Goal: Book appointment/travel/reservation

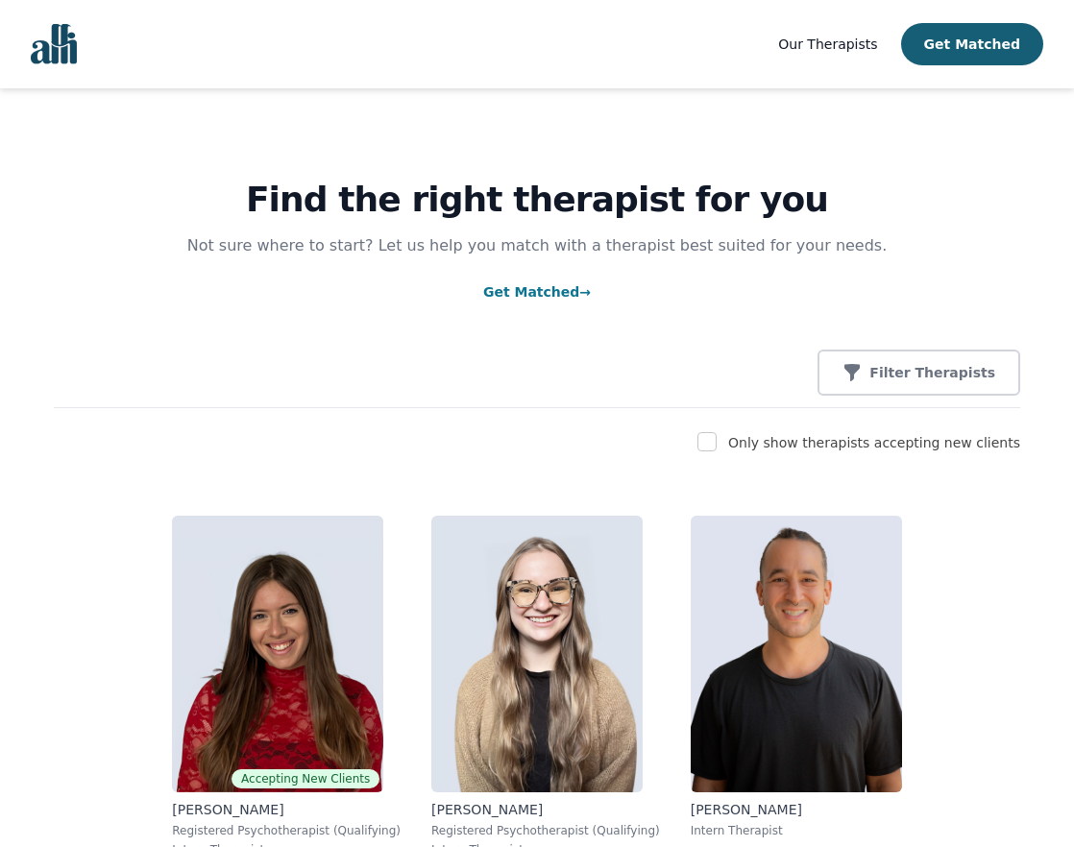
click at [862, 41] on span "Our Therapists" at bounding box center [827, 44] width 99 height 15
click at [872, 45] on span "Our Therapists" at bounding box center [827, 44] width 99 height 15
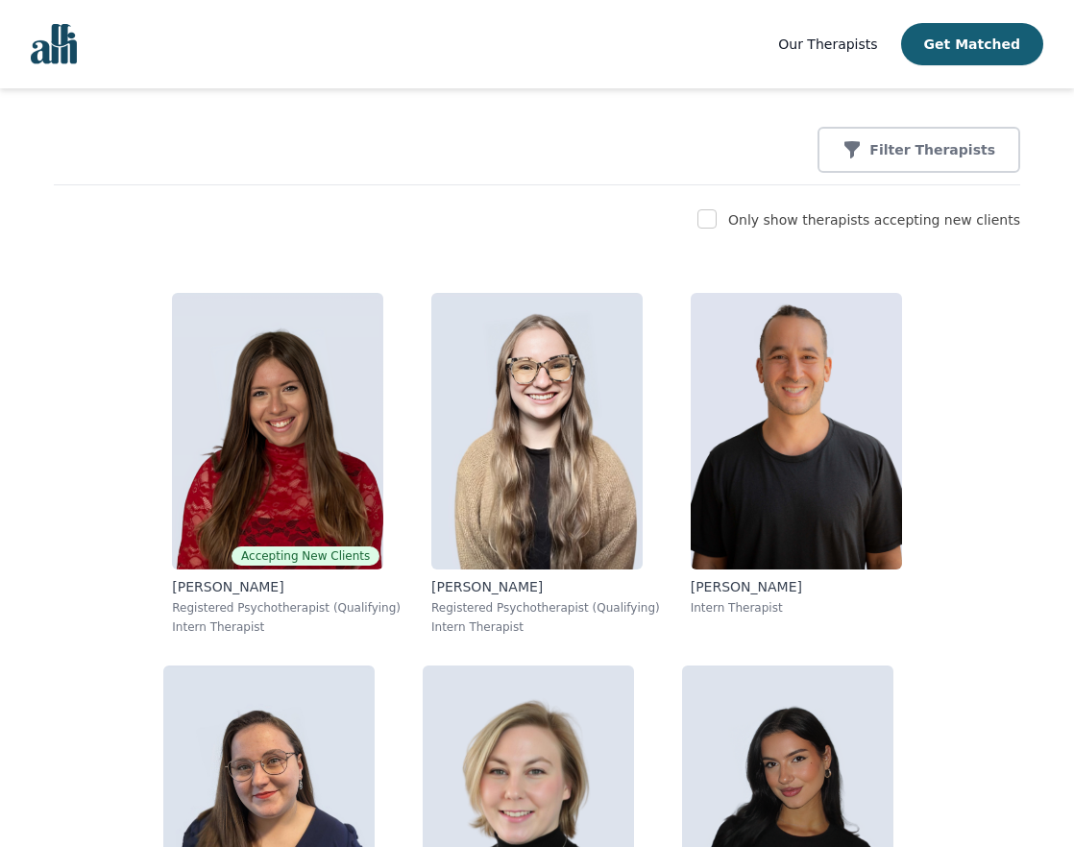
scroll to position [192, 0]
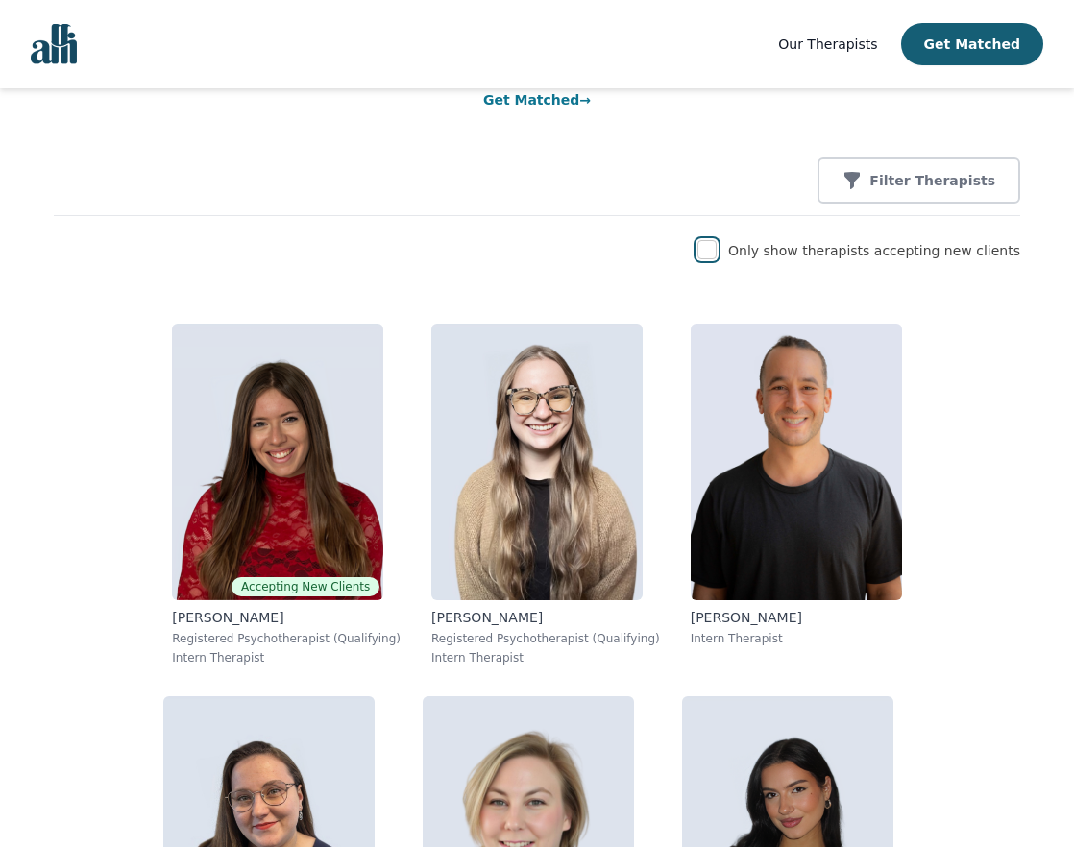
click at [717, 253] on input "checkbox" at bounding box center [707, 249] width 19 height 19
checkbox input "true"
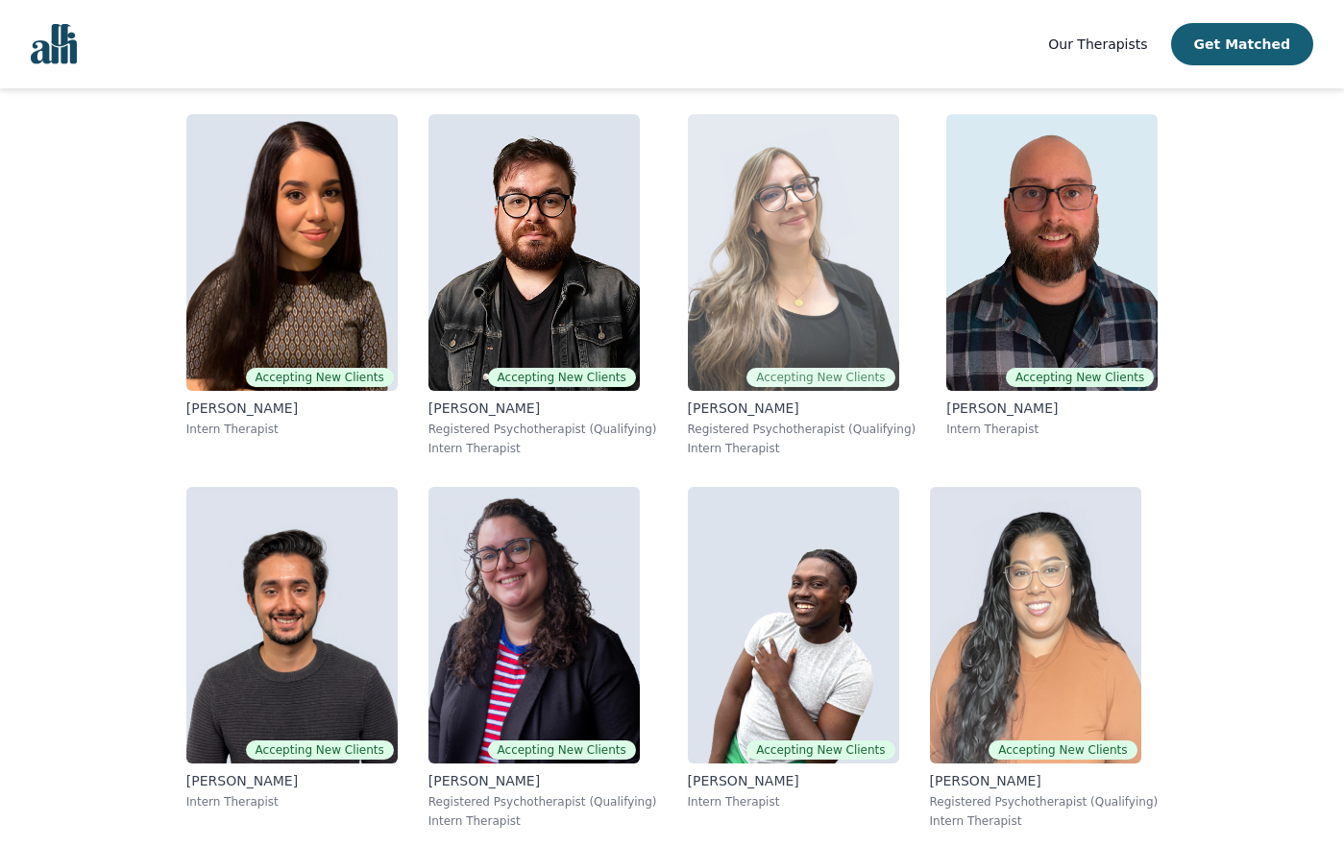
scroll to position [4201, 0]
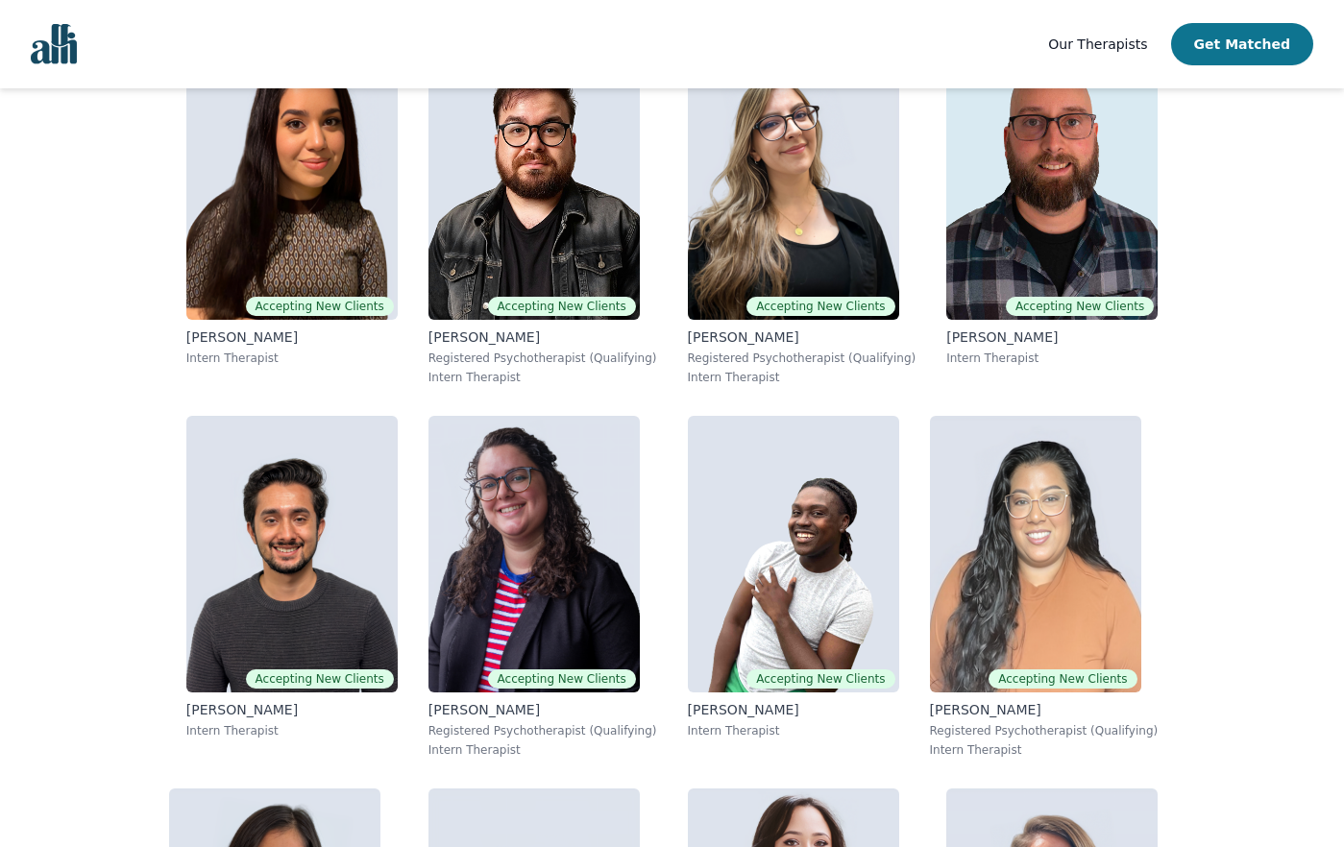
click at [1073, 47] on button "Get Matched" at bounding box center [1242, 44] width 142 height 42
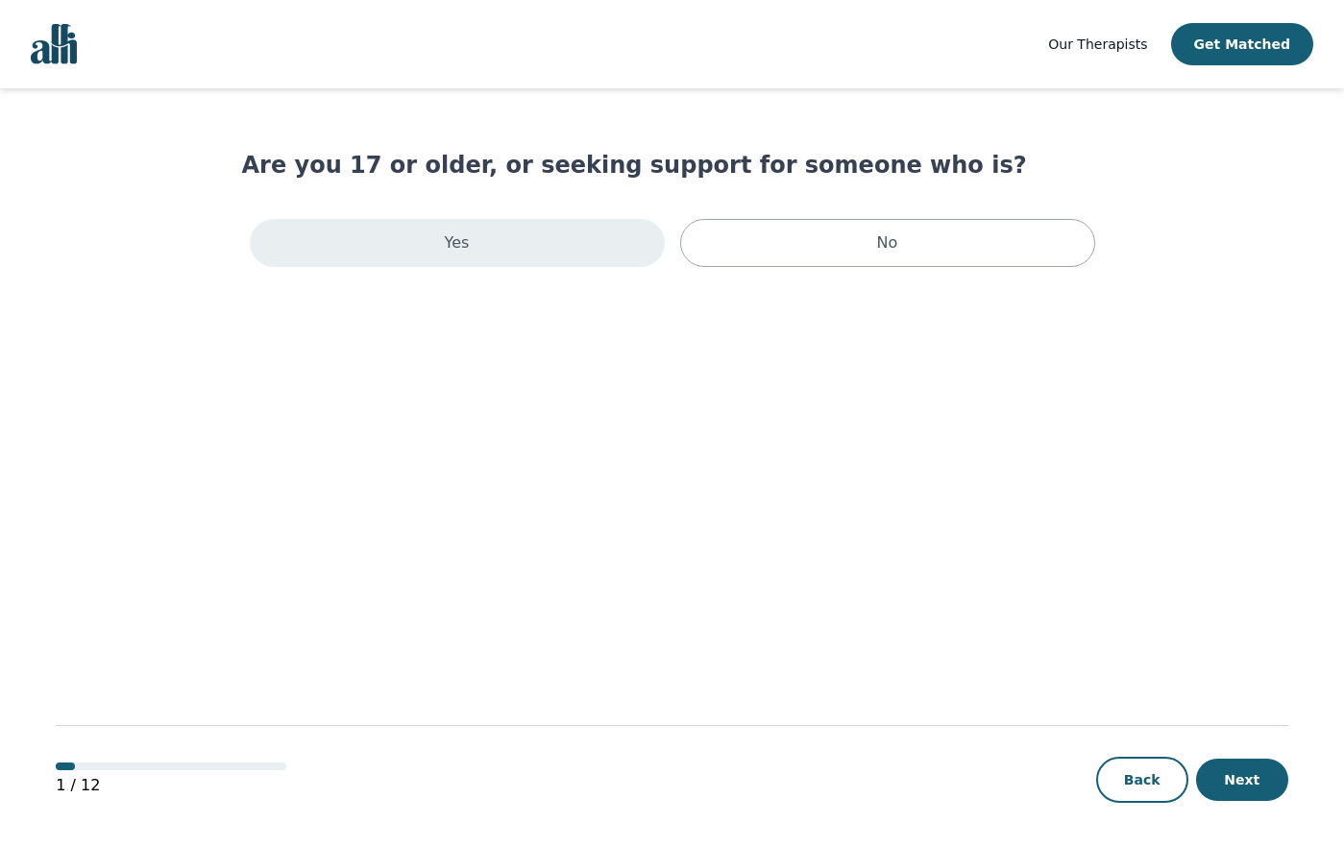
click at [511, 245] on div "Yes" at bounding box center [457, 243] width 415 height 48
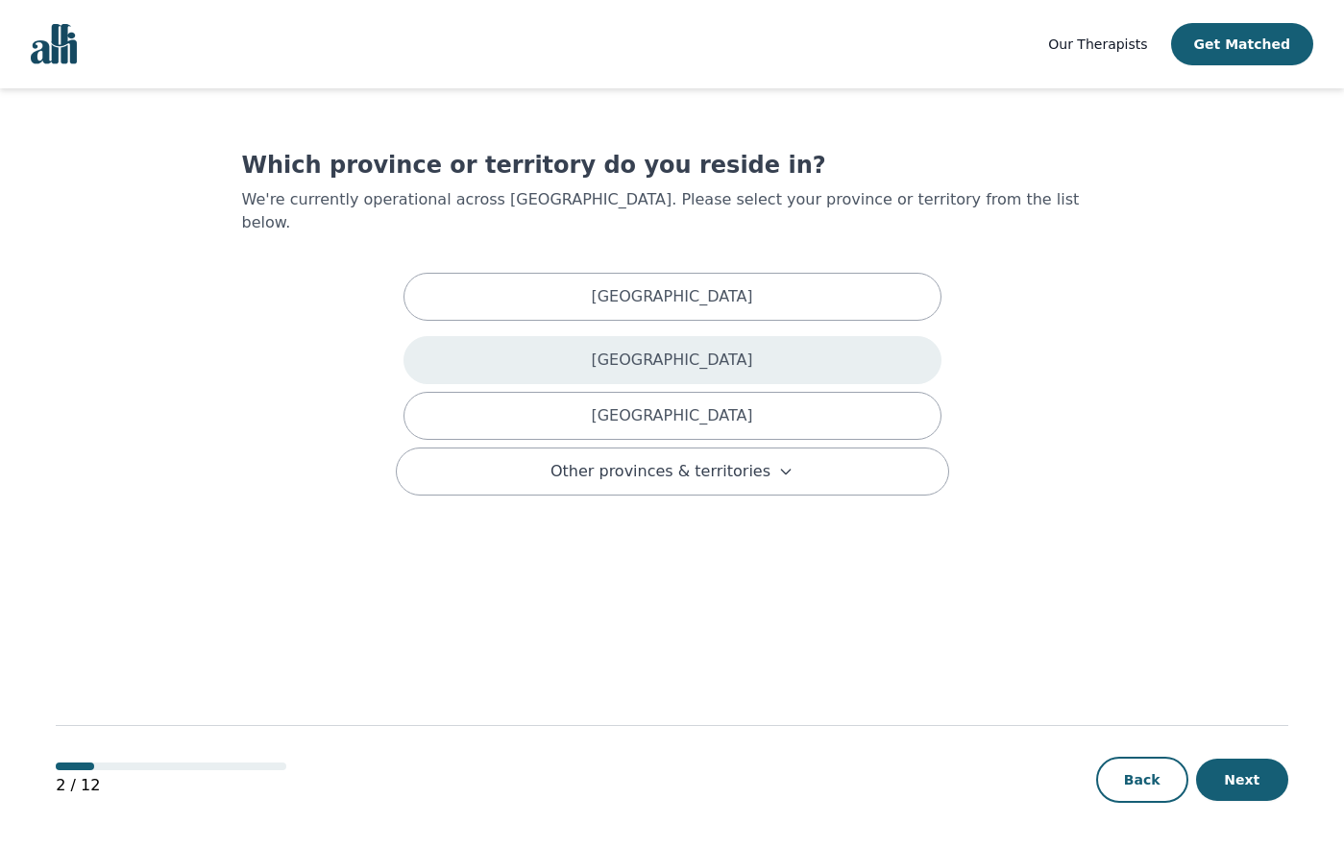
click at [587, 348] on div "British Columbia" at bounding box center [673, 360] width 538 height 48
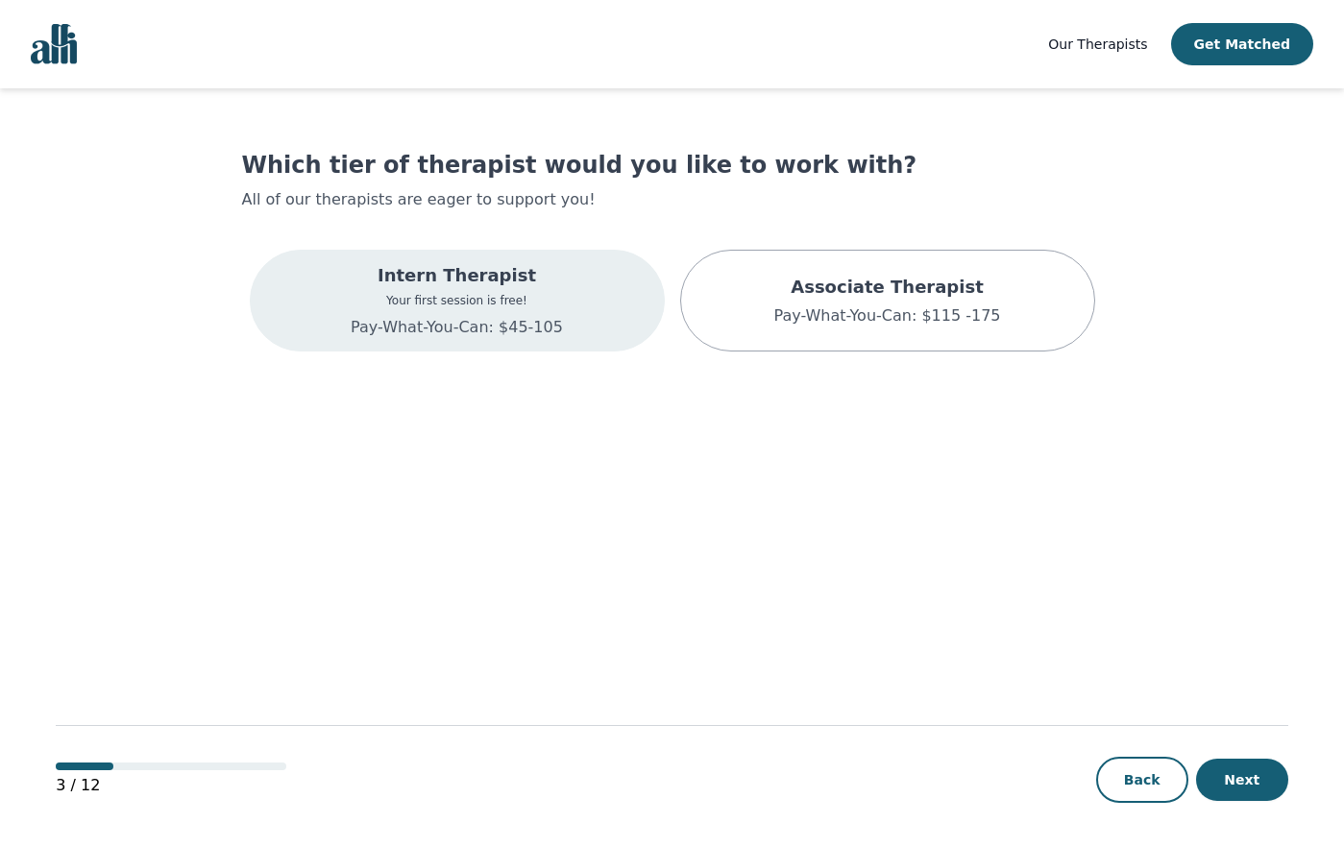
click at [606, 305] on div "Intern Therapist Your first session is free! Pay-What-You-Can: $45-105" at bounding box center [457, 301] width 415 height 102
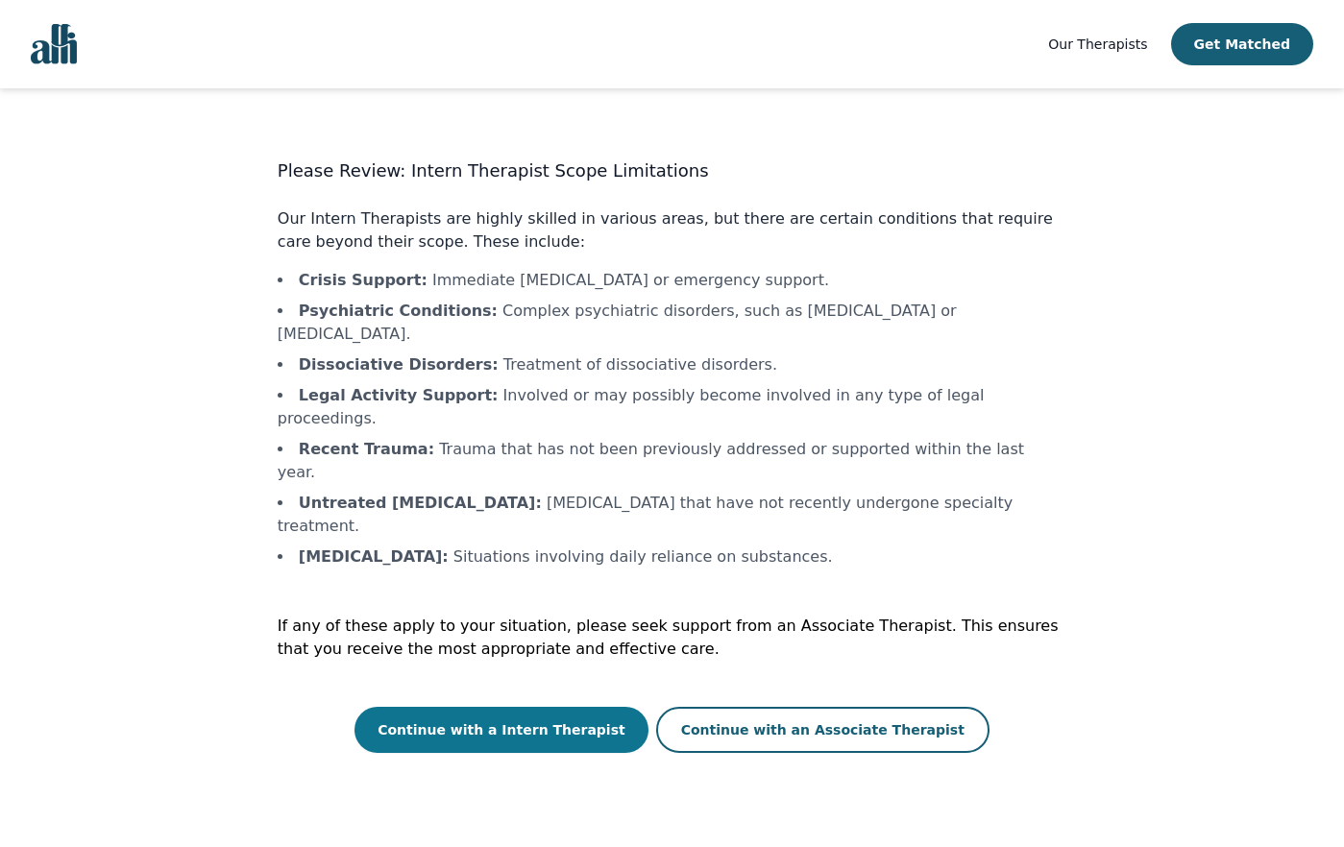
click at [522, 707] on button "Continue with a Intern Therapist" at bounding box center [502, 730] width 294 height 46
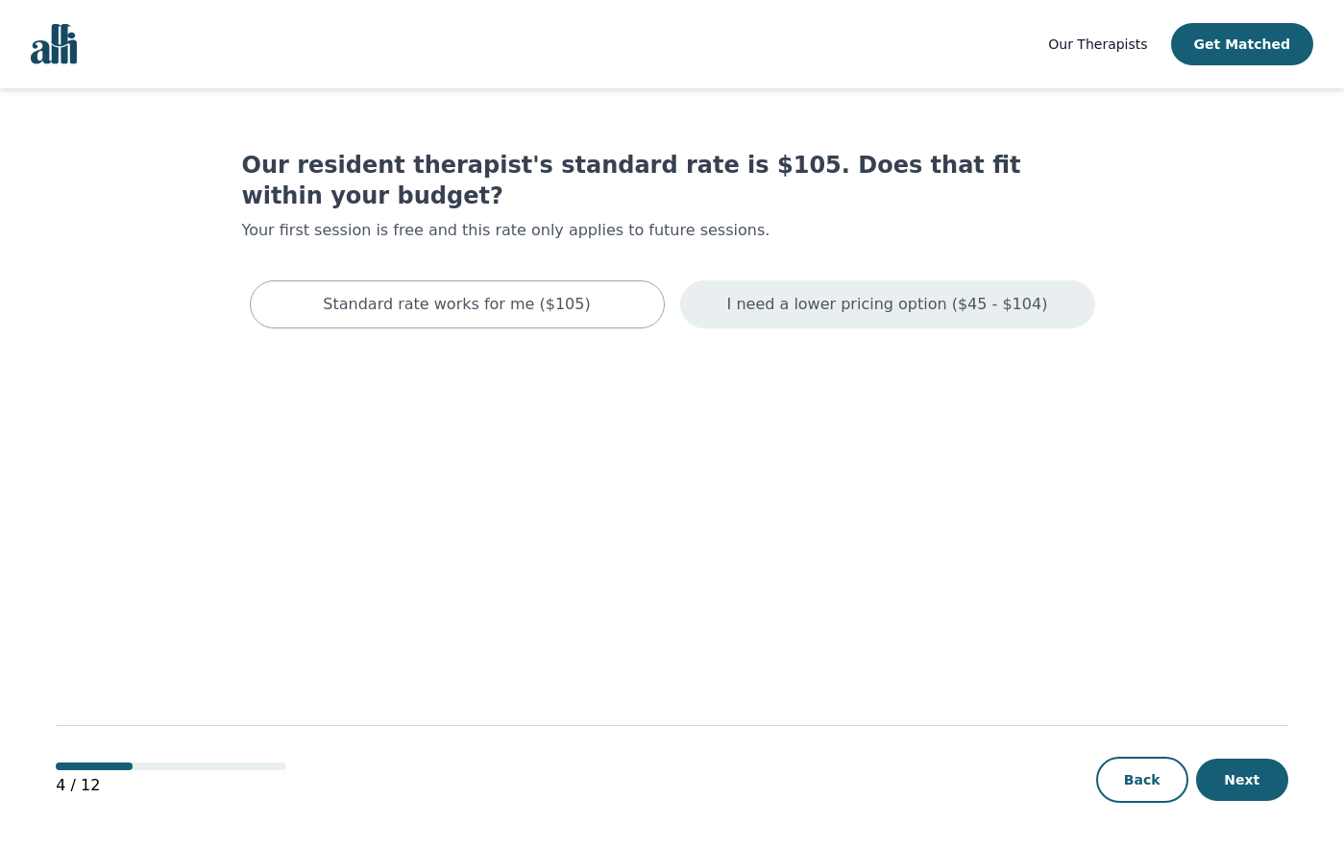
click at [822, 293] on p "I need a lower pricing option ($45 - $104)" at bounding box center [887, 304] width 321 height 23
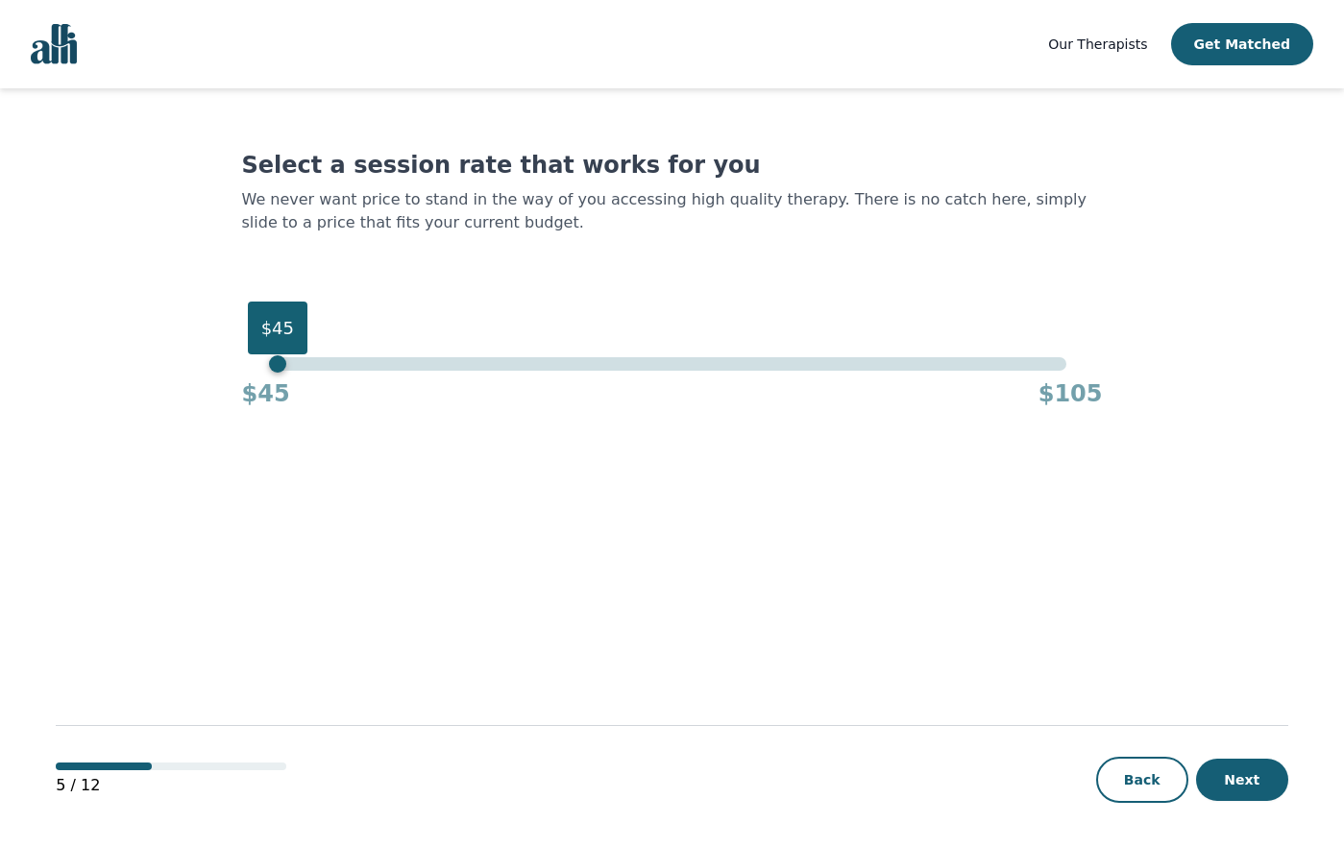
drag, startPoint x: 1067, startPoint y: 371, endPoint x: 262, endPoint y: 377, distance: 804.3
click at [262, 377] on div "$45 $45 $105" at bounding box center [672, 383] width 861 height 52
click at [1073, 773] on button "Next" at bounding box center [1242, 780] width 92 height 42
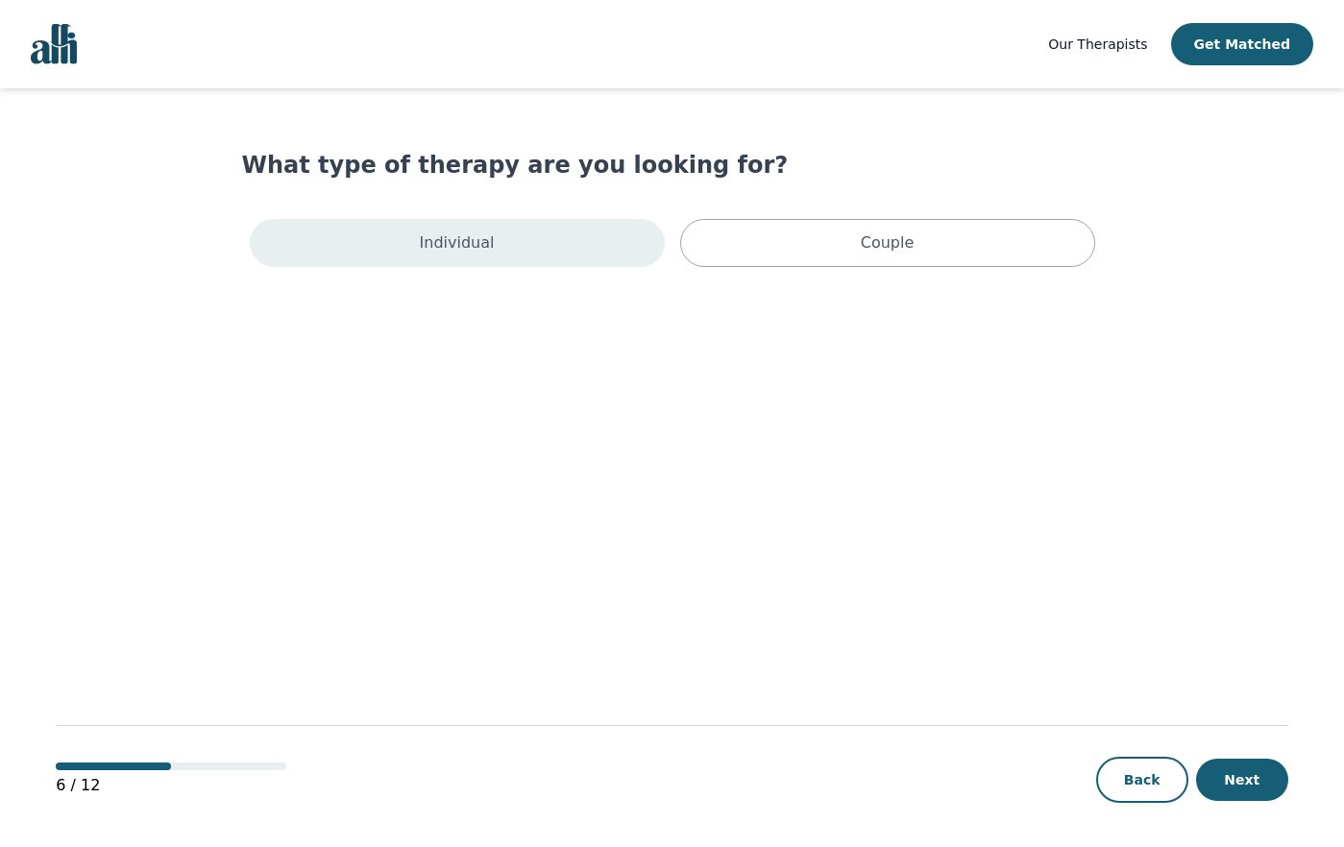
click at [579, 233] on div "Individual" at bounding box center [457, 243] width 415 height 48
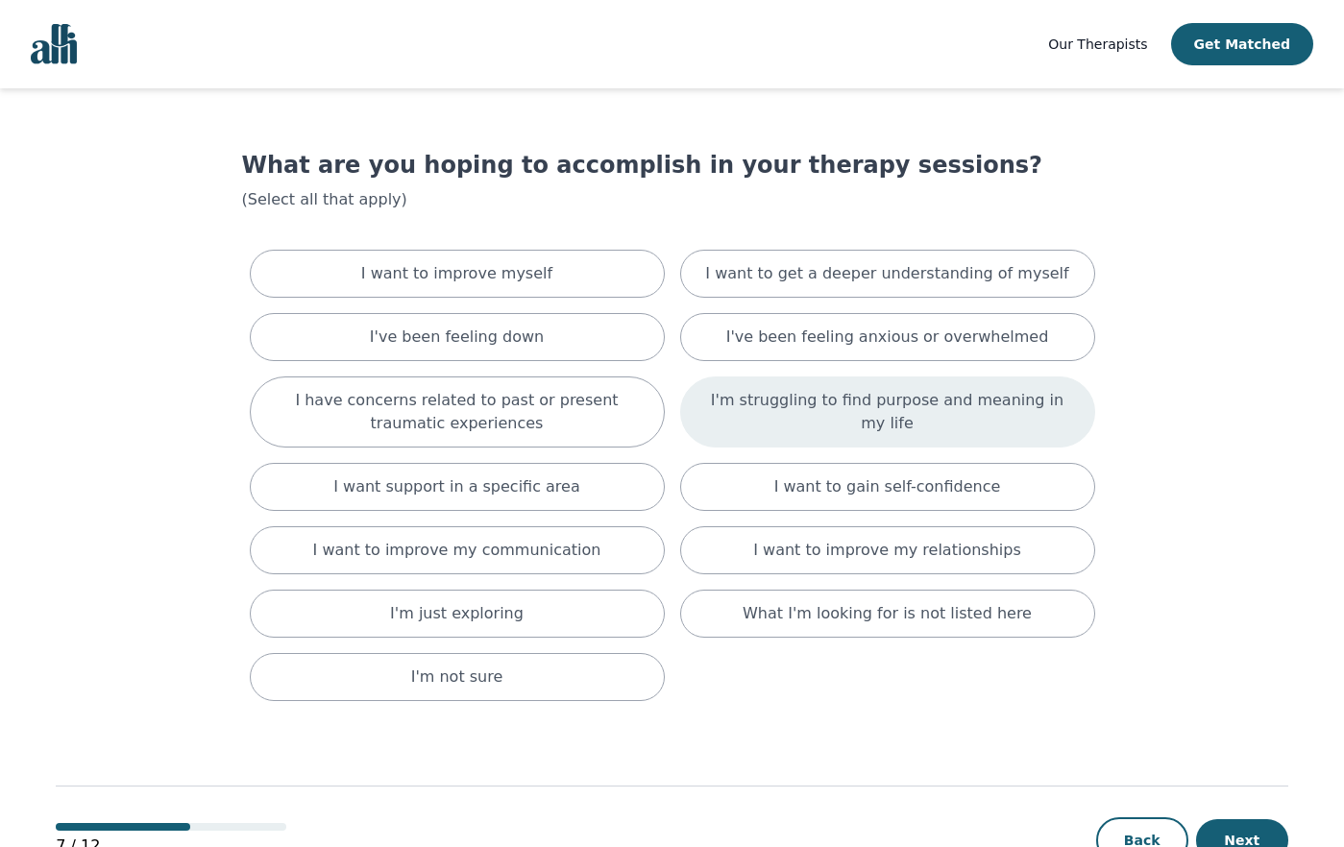
click at [827, 428] on div "I'm struggling to find purpose and meaning in my life" at bounding box center [887, 412] width 415 height 71
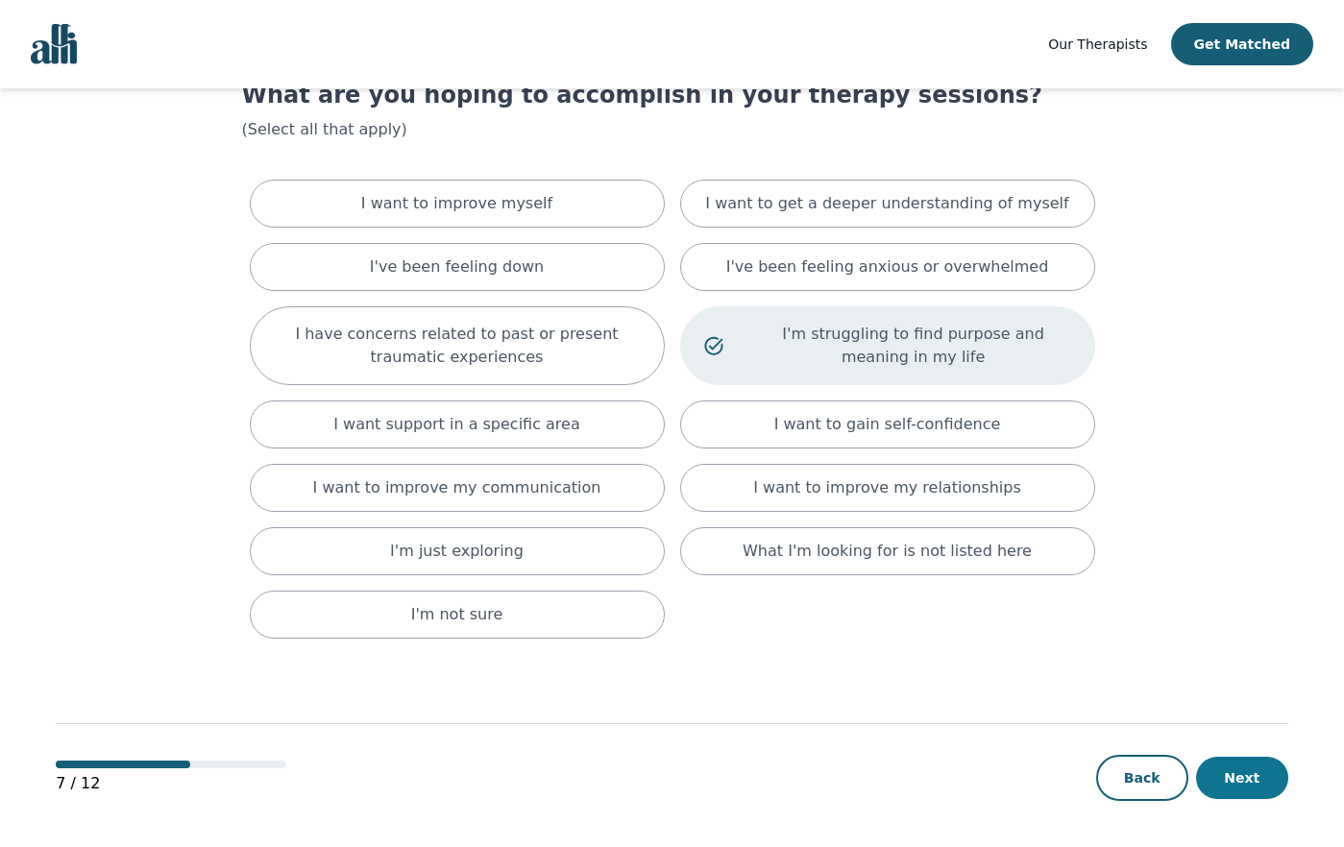
click at [1073, 778] on button "Next" at bounding box center [1242, 778] width 92 height 42
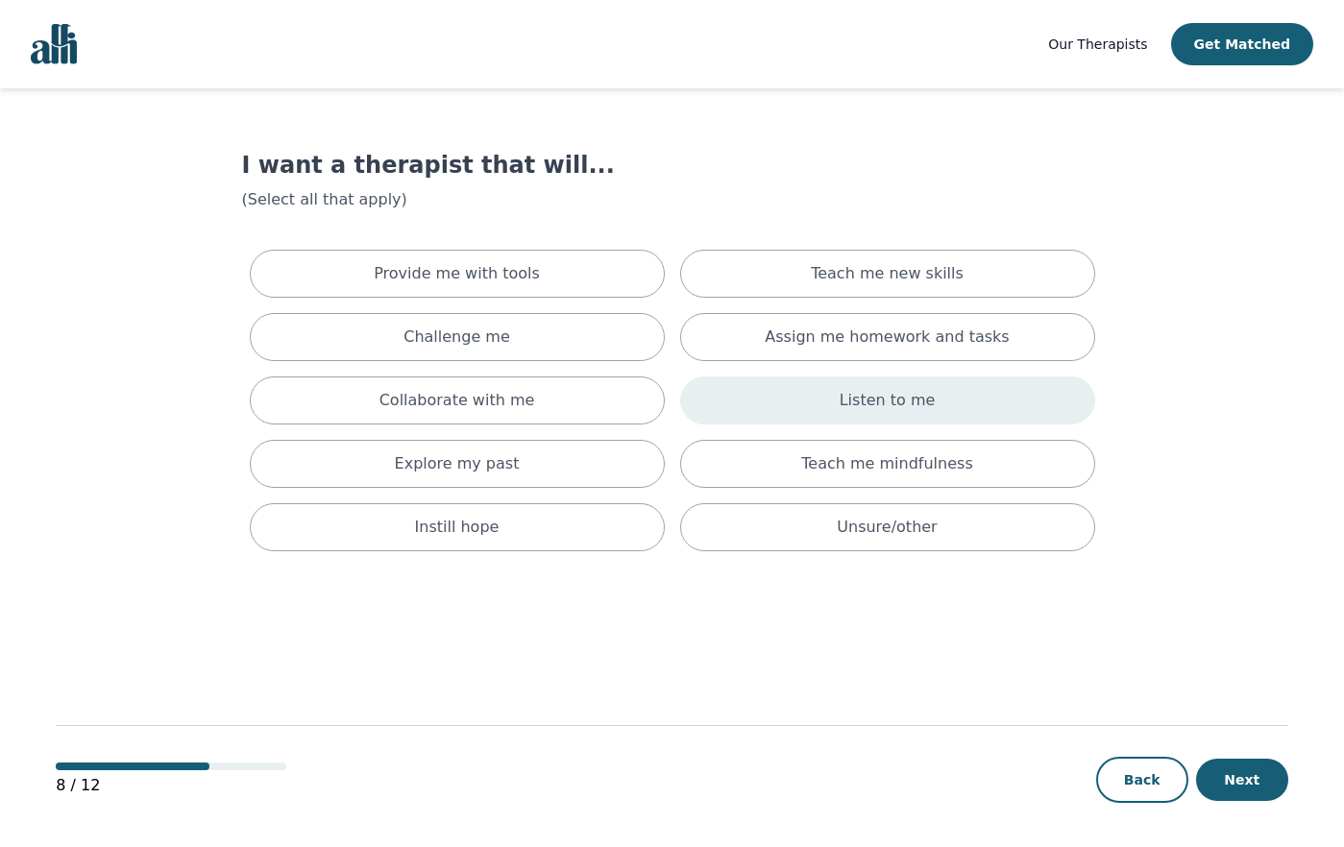
click at [833, 408] on div "Listen to me" at bounding box center [887, 401] width 415 height 48
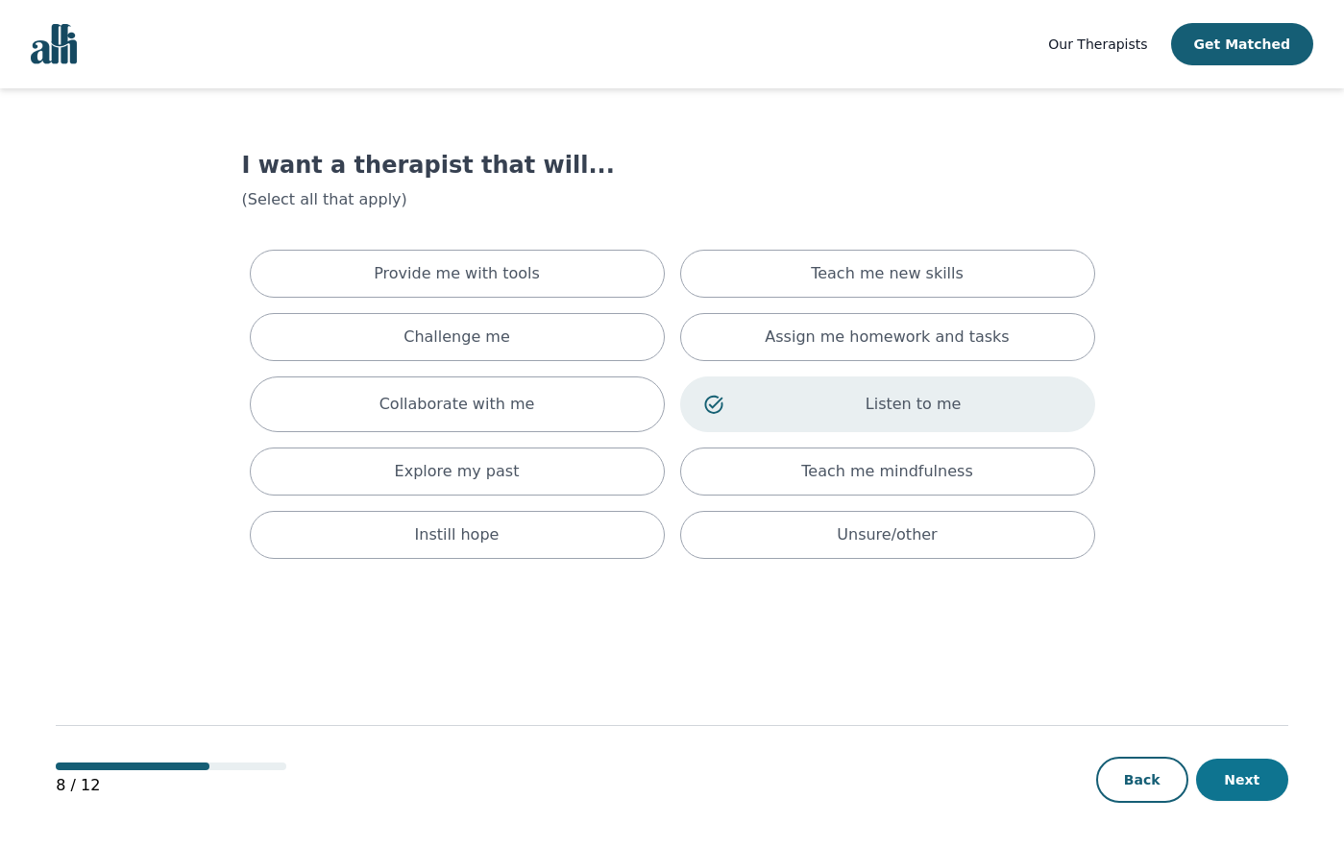
click at [1073, 788] on button "Next" at bounding box center [1242, 780] width 92 height 42
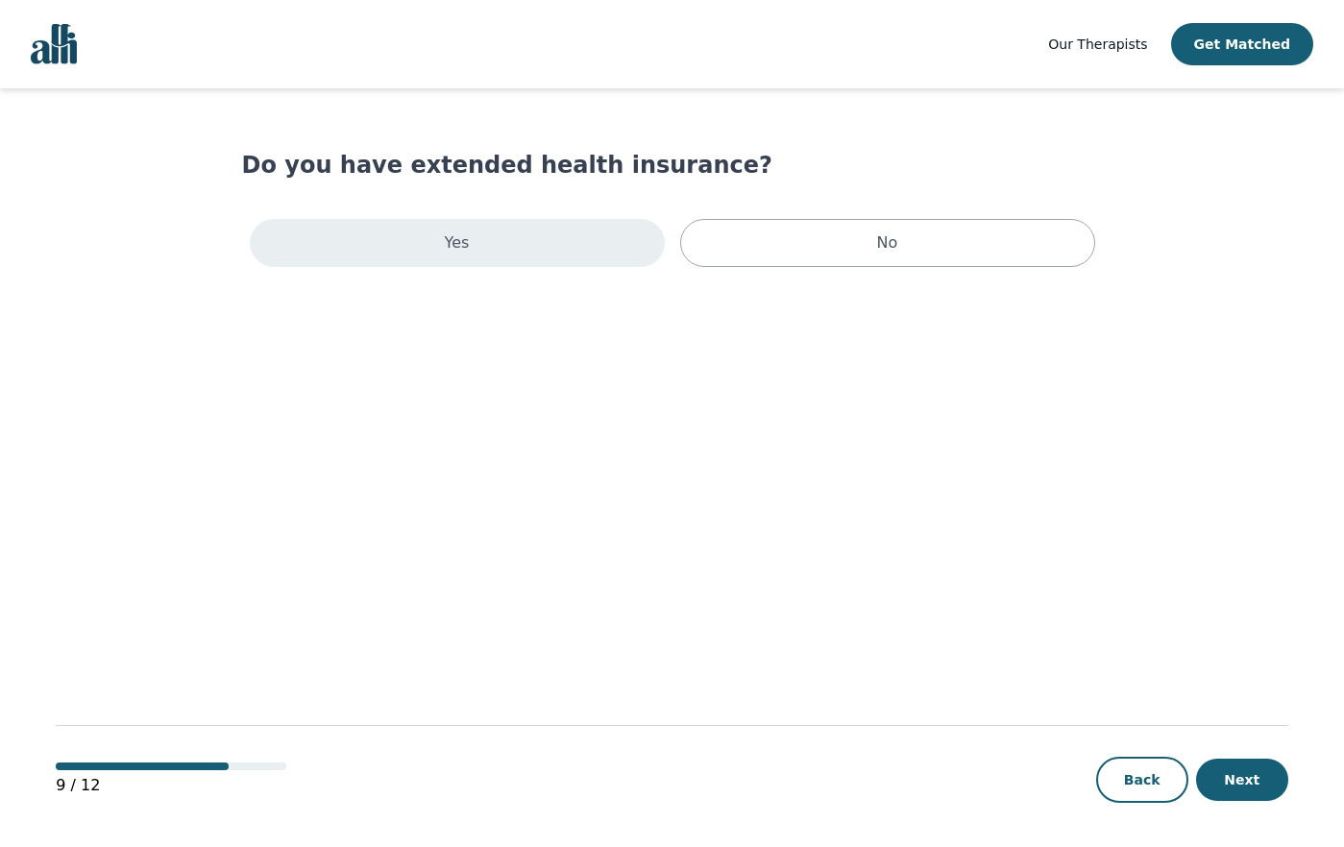
click at [544, 246] on div "Yes" at bounding box center [457, 243] width 415 height 48
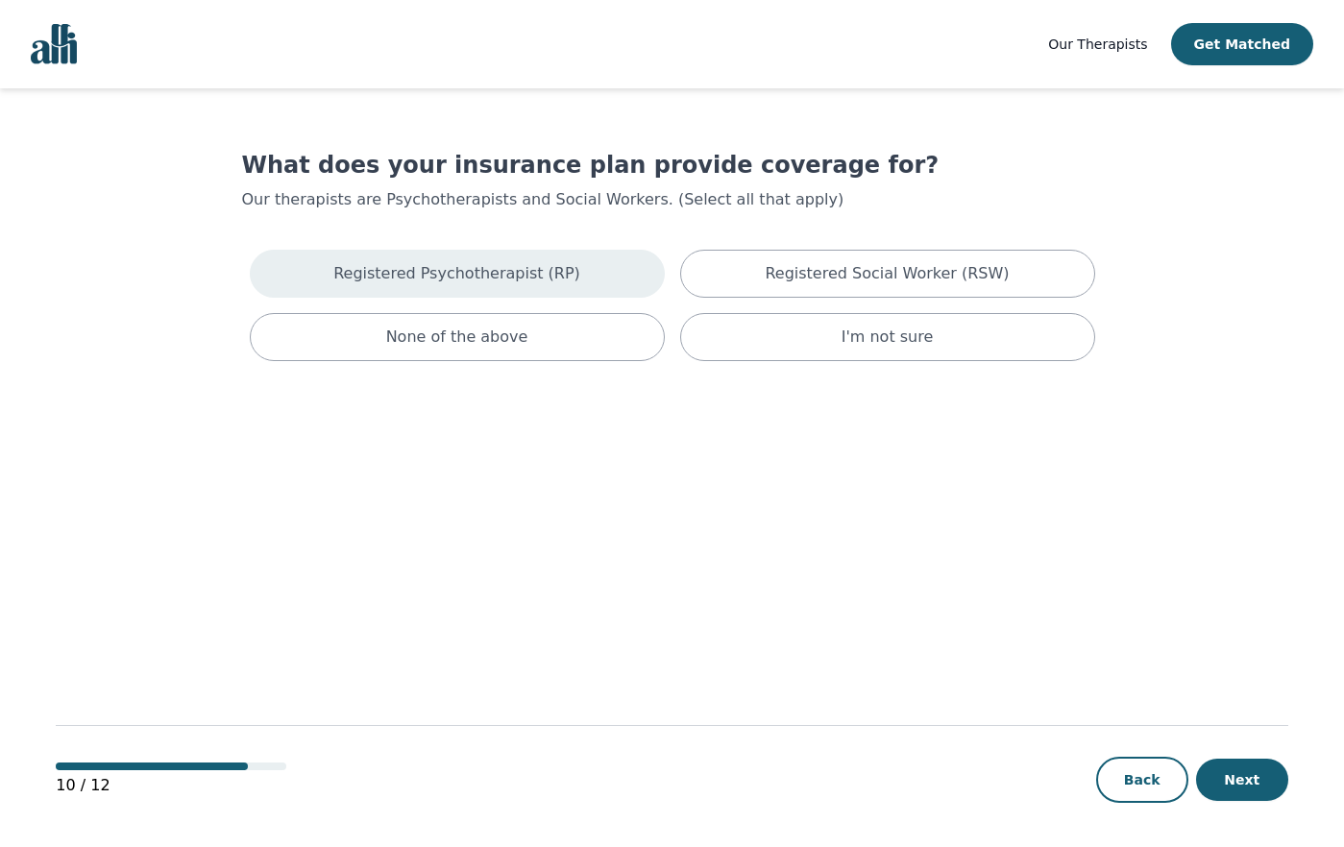
click at [589, 277] on div "Registered Psychotherapist (RP)" at bounding box center [457, 274] width 415 height 48
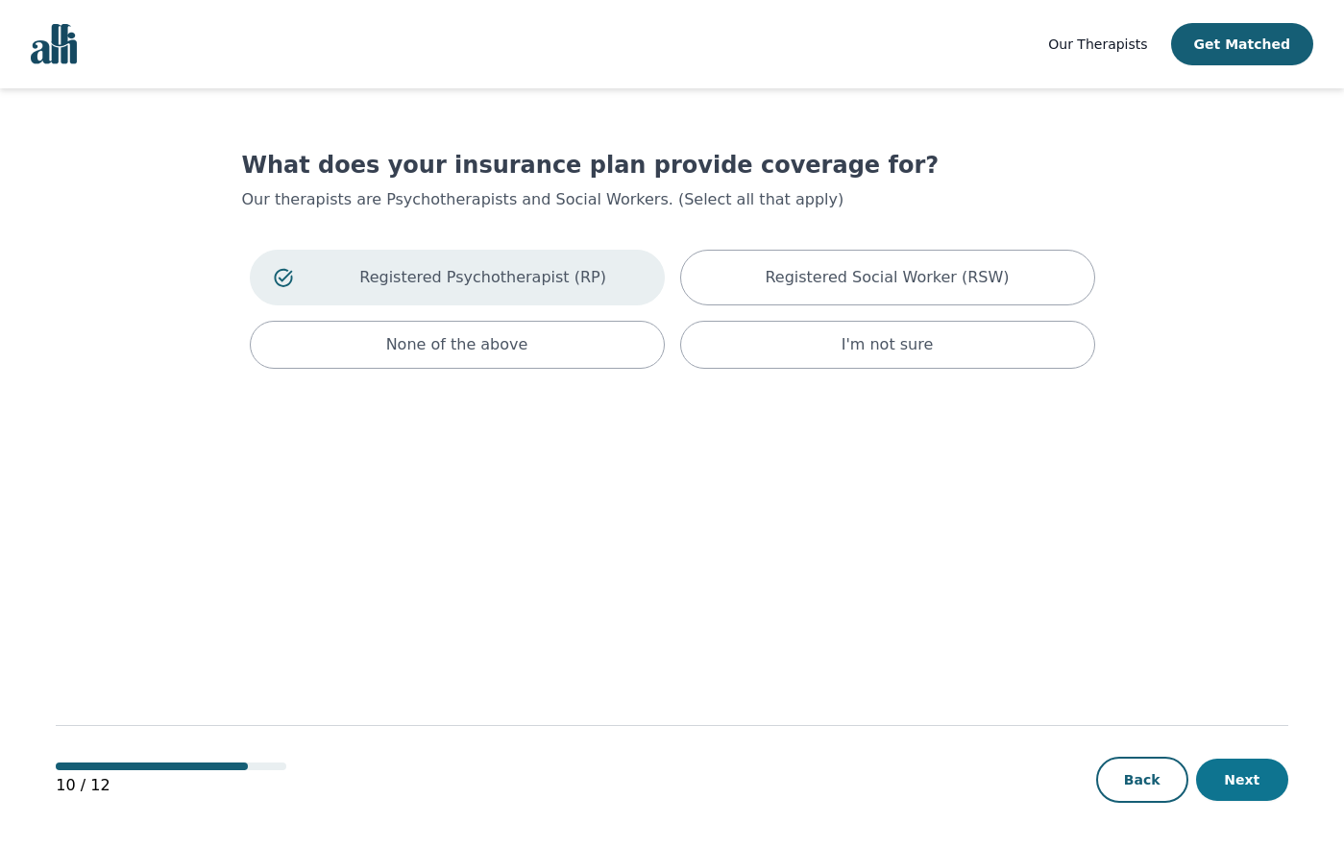
click at [1073, 776] on button "Next" at bounding box center [1242, 780] width 92 height 42
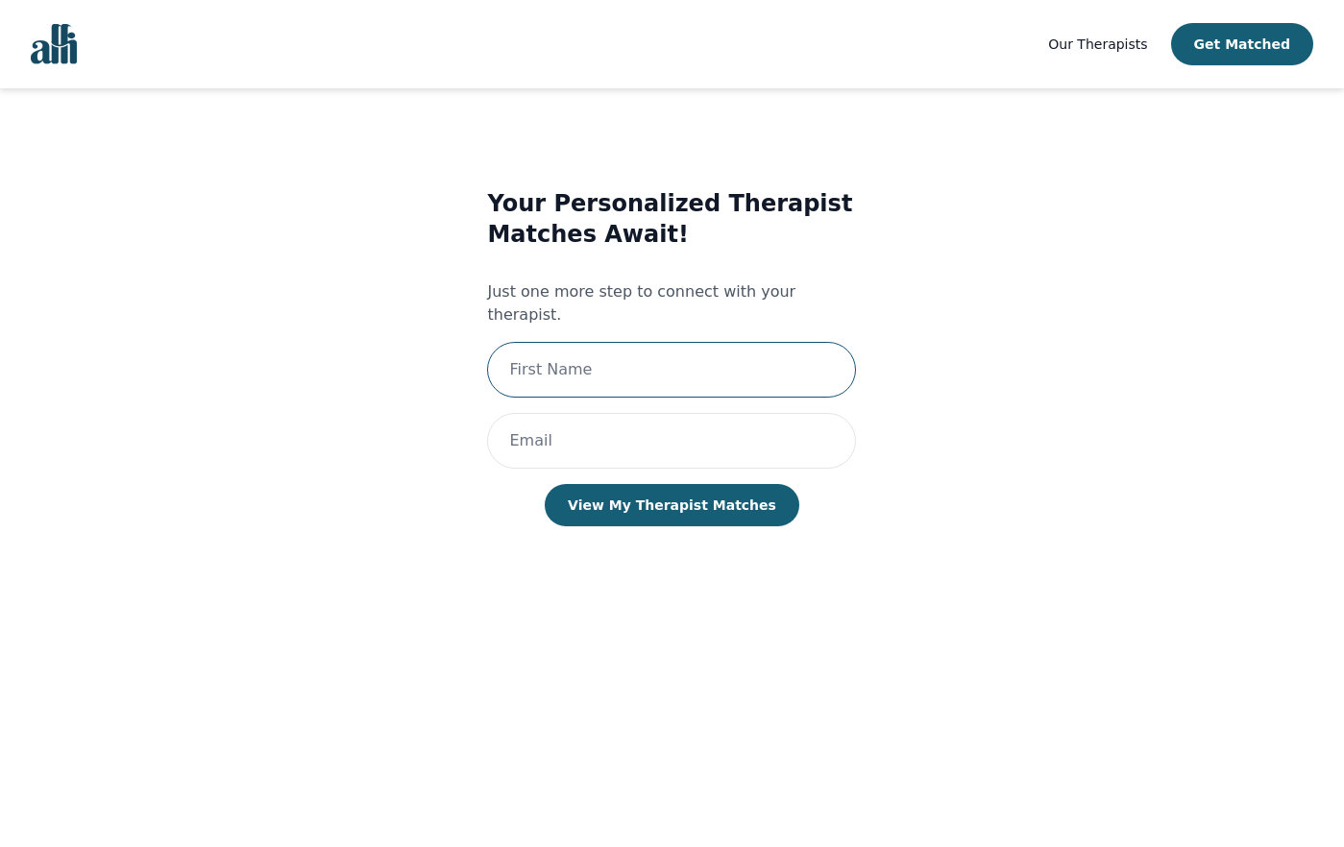
click at [604, 357] on input "text" at bounding box center [671, 370] width 369 height 56
type input "Ree"
click at [608, 413] on input "email" at bounding box center [671, 441] width 369 height 56
type input "ree@gmail.com"
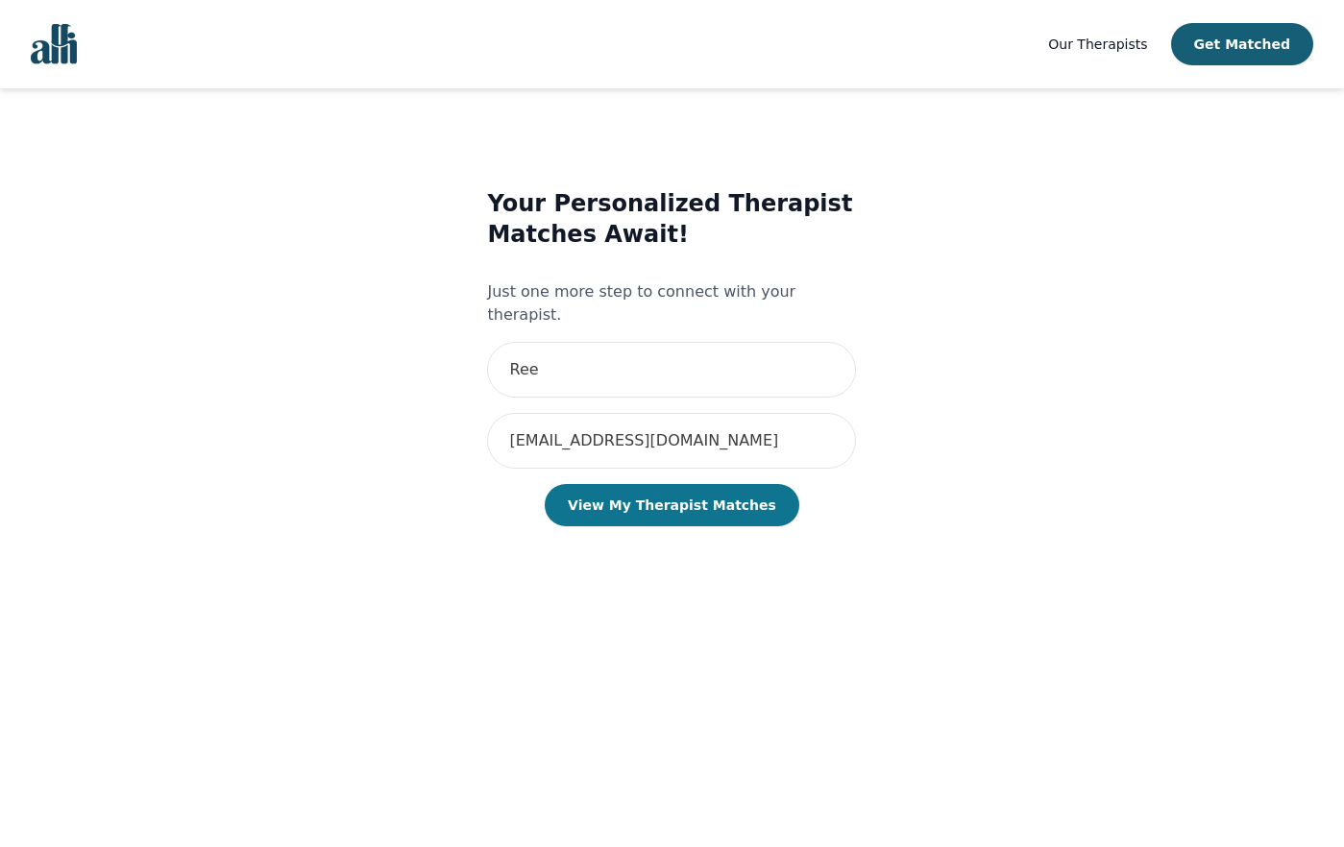
click at [643, 492] on button "View My Therapist Matches" at bounding box center [672, 505] width 255 height 42
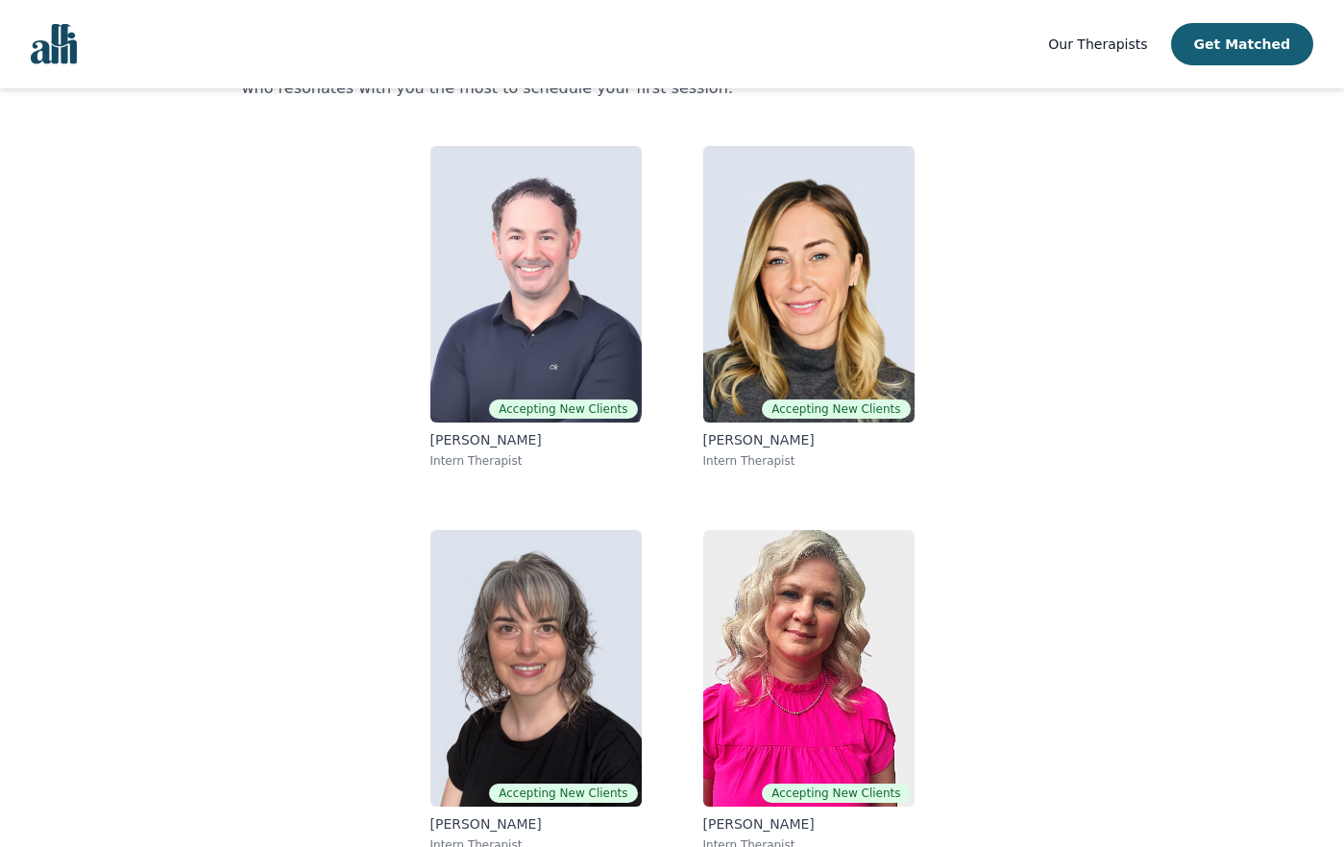
scroll to position [156, 0]
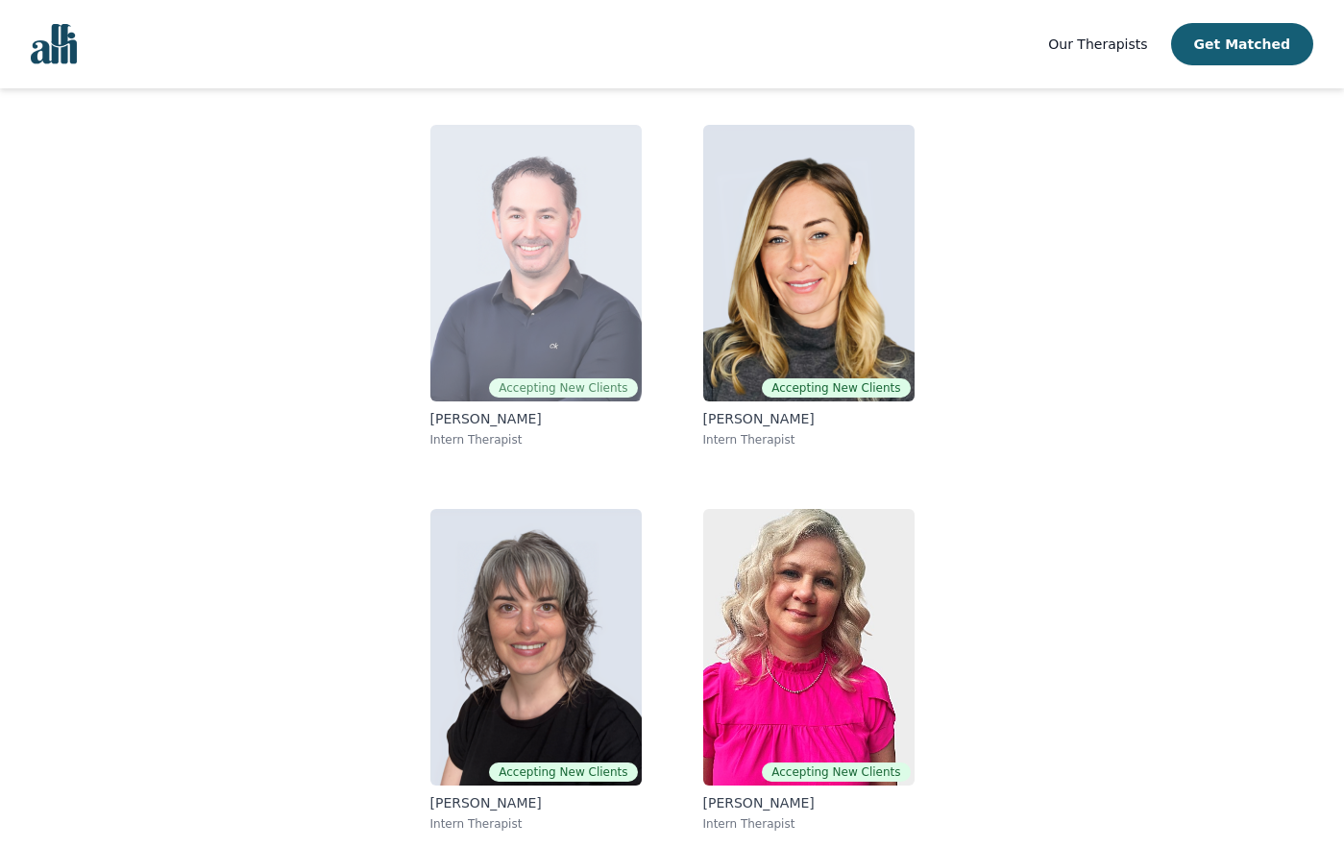
click at [531, 322] on img at bounding box center [535, 263] width 211 height 277
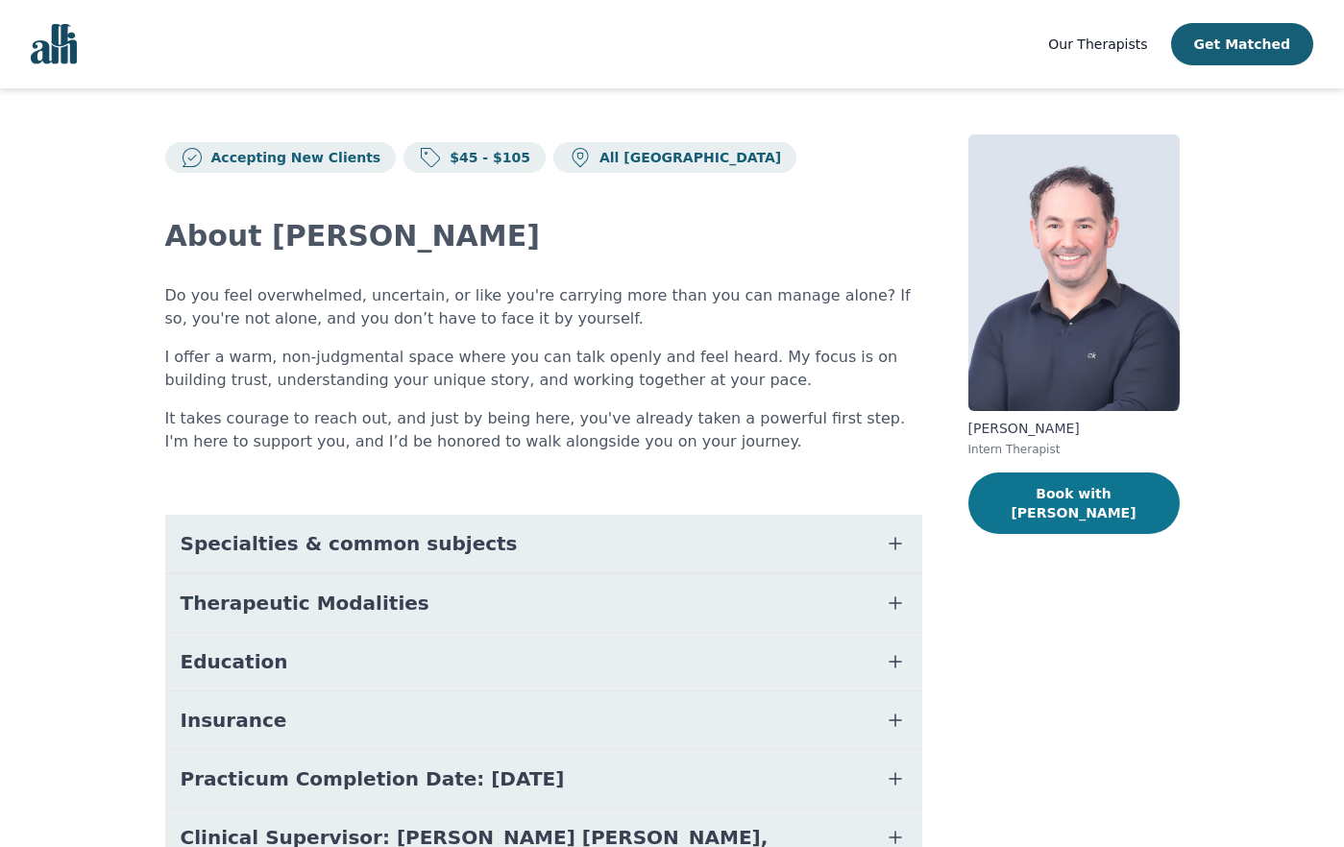
click at [1037, 500] on button "Book with Christopher" at bounding box center [1074, 503] width 211 height 61
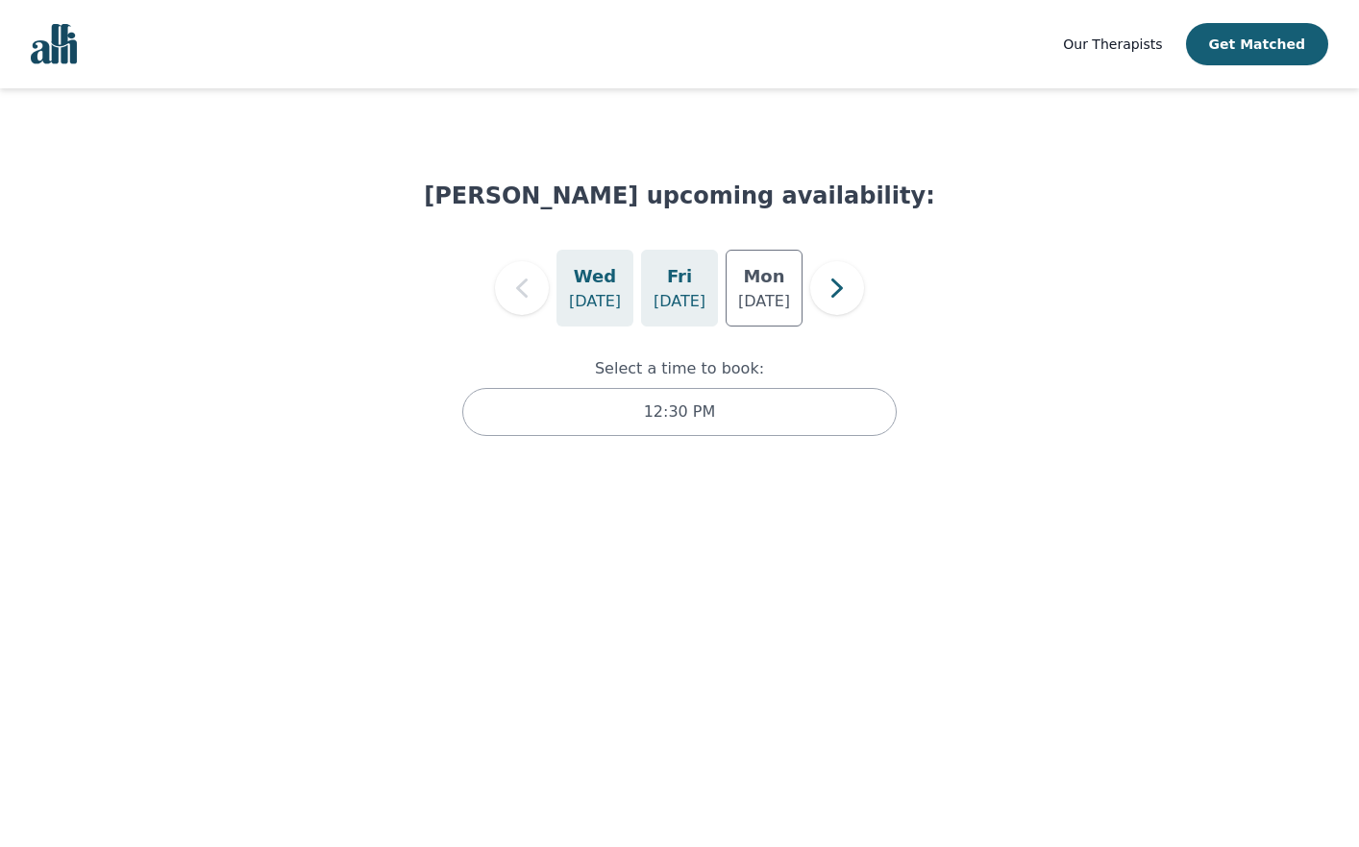
click at [682, 286] on h5 "Fri" at bounding box center [679, 276] width 25 height 27
click at [771, 298] on p "Sep 22" at bounding box center [764, 301] width 52 height 23
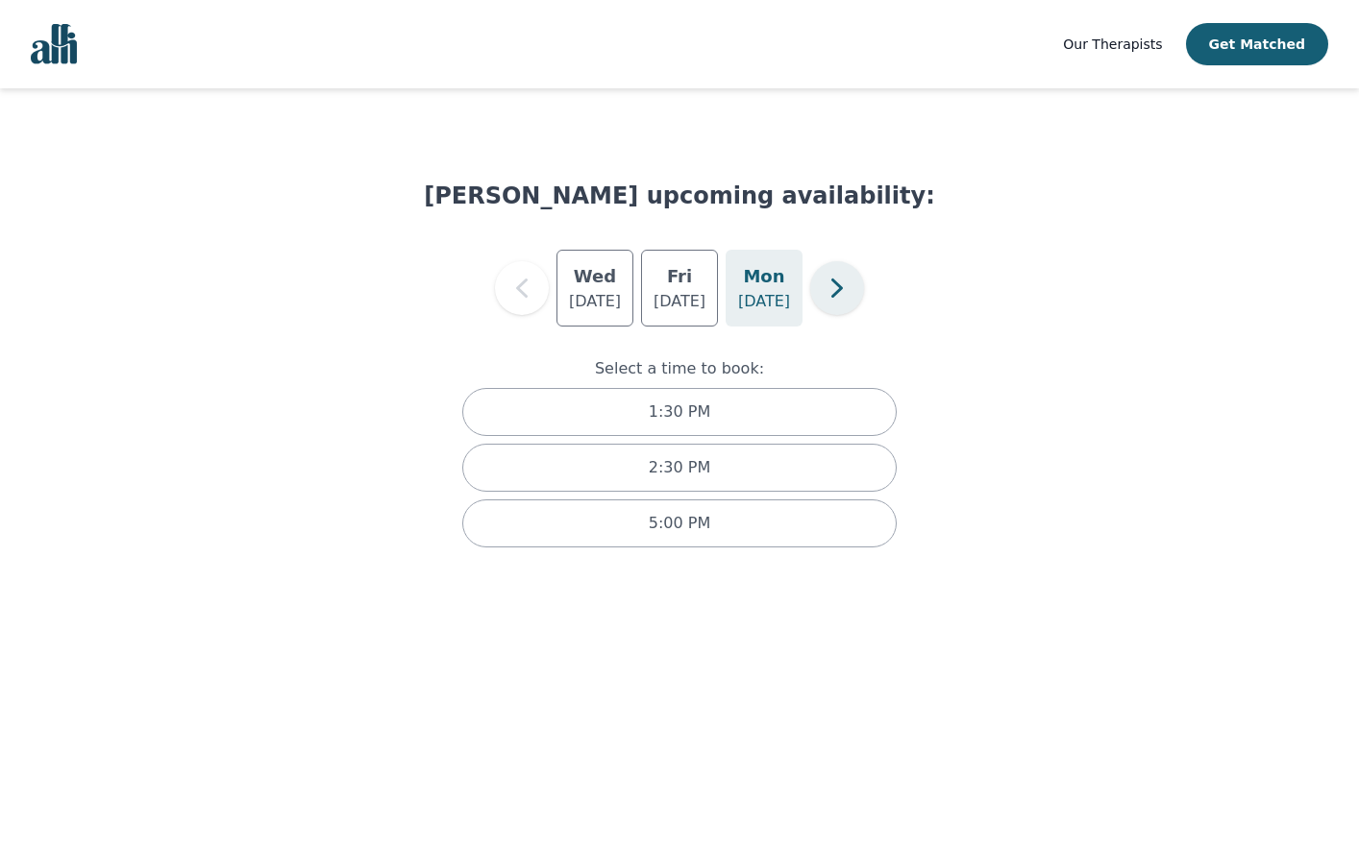
click at [847, 291] on icon "button" at bounding box center [837, 288] width 38 height 38
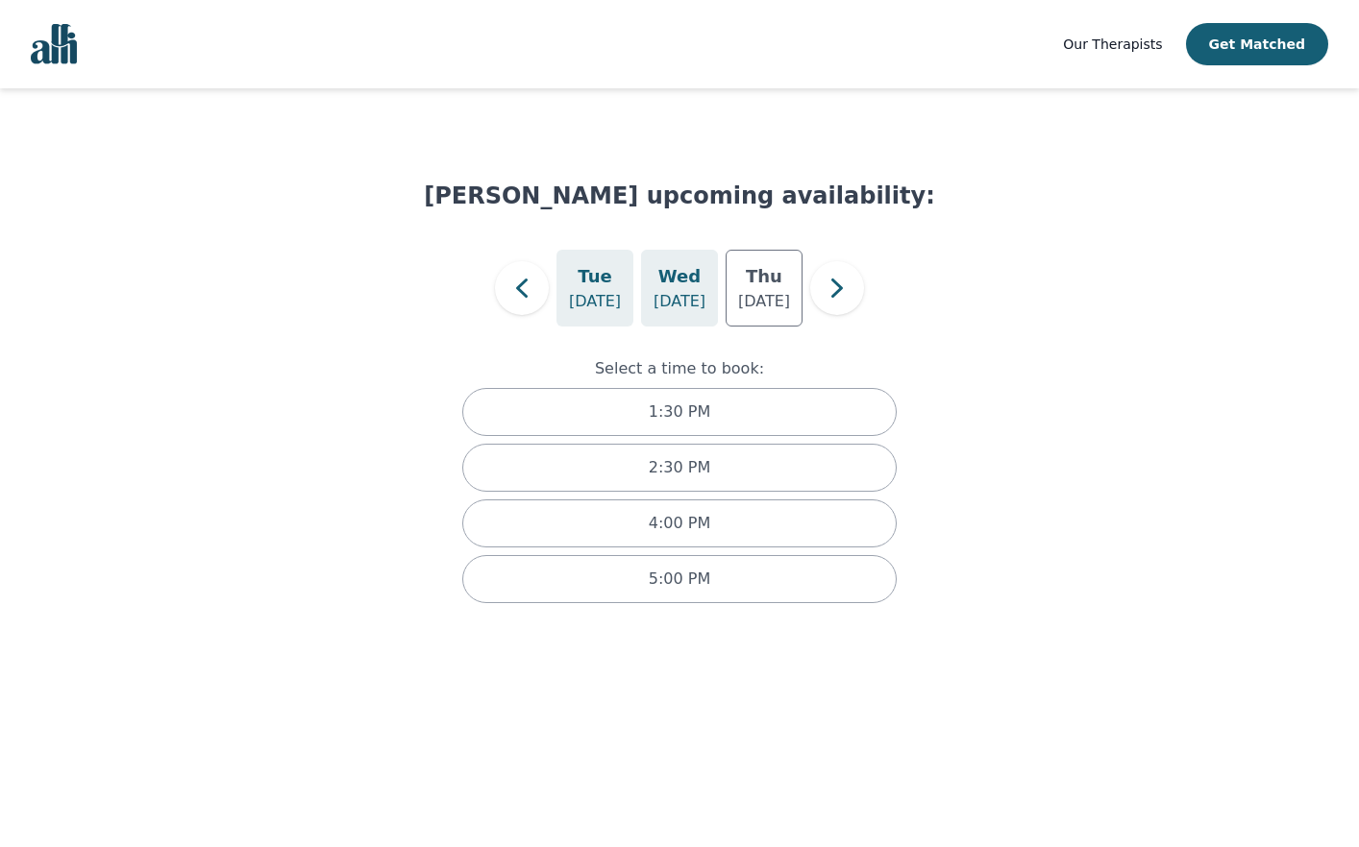
click at [695, 294] on p "Sep 24" at bounding box center [679, 301] width 52 height 23
click at [749, 296] on p "Sep 25" at bounding box center [764, 301] width 52 height 23
click at [841, 290] on icon "button" at bounding box center [837, 288] width 12 height 19
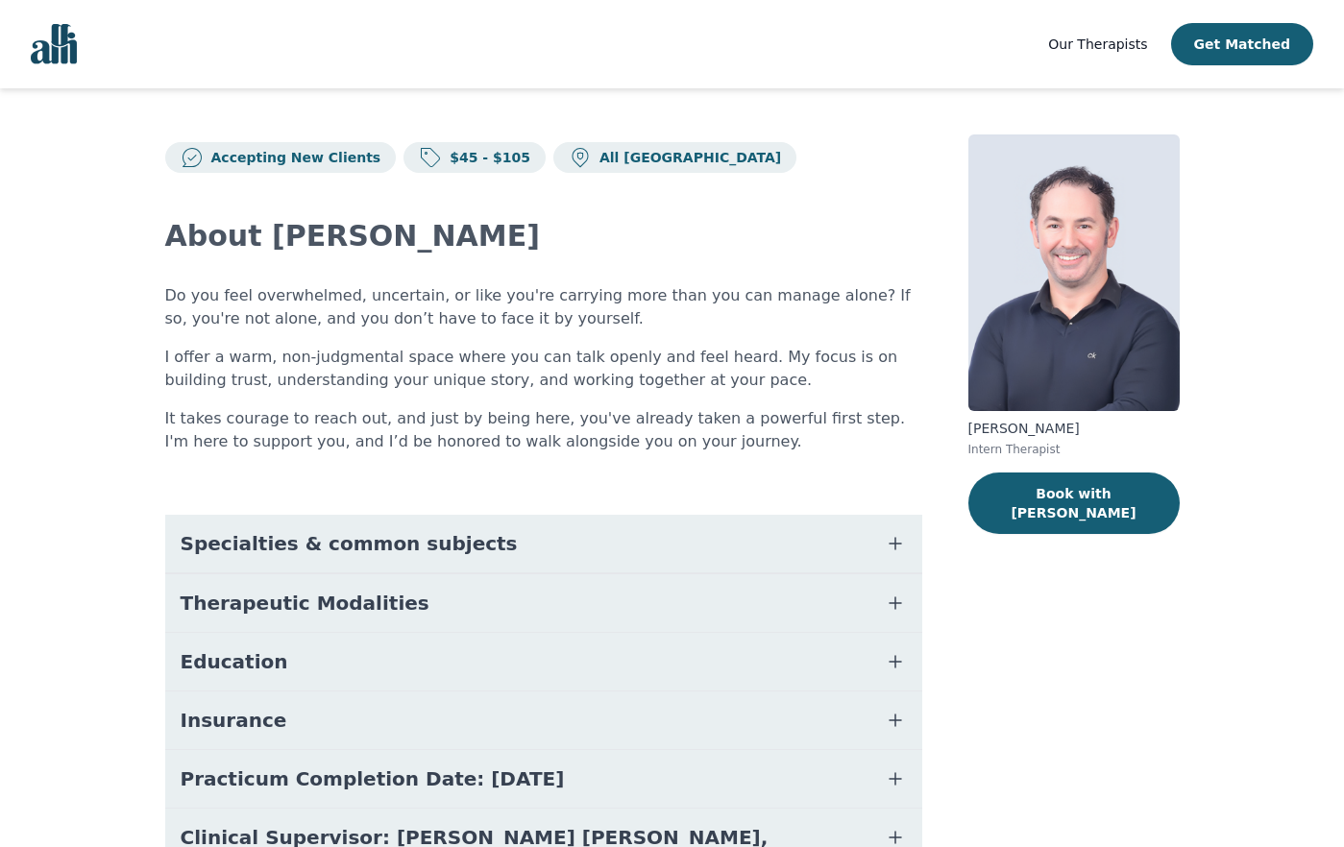
scroll to position [138, 0]
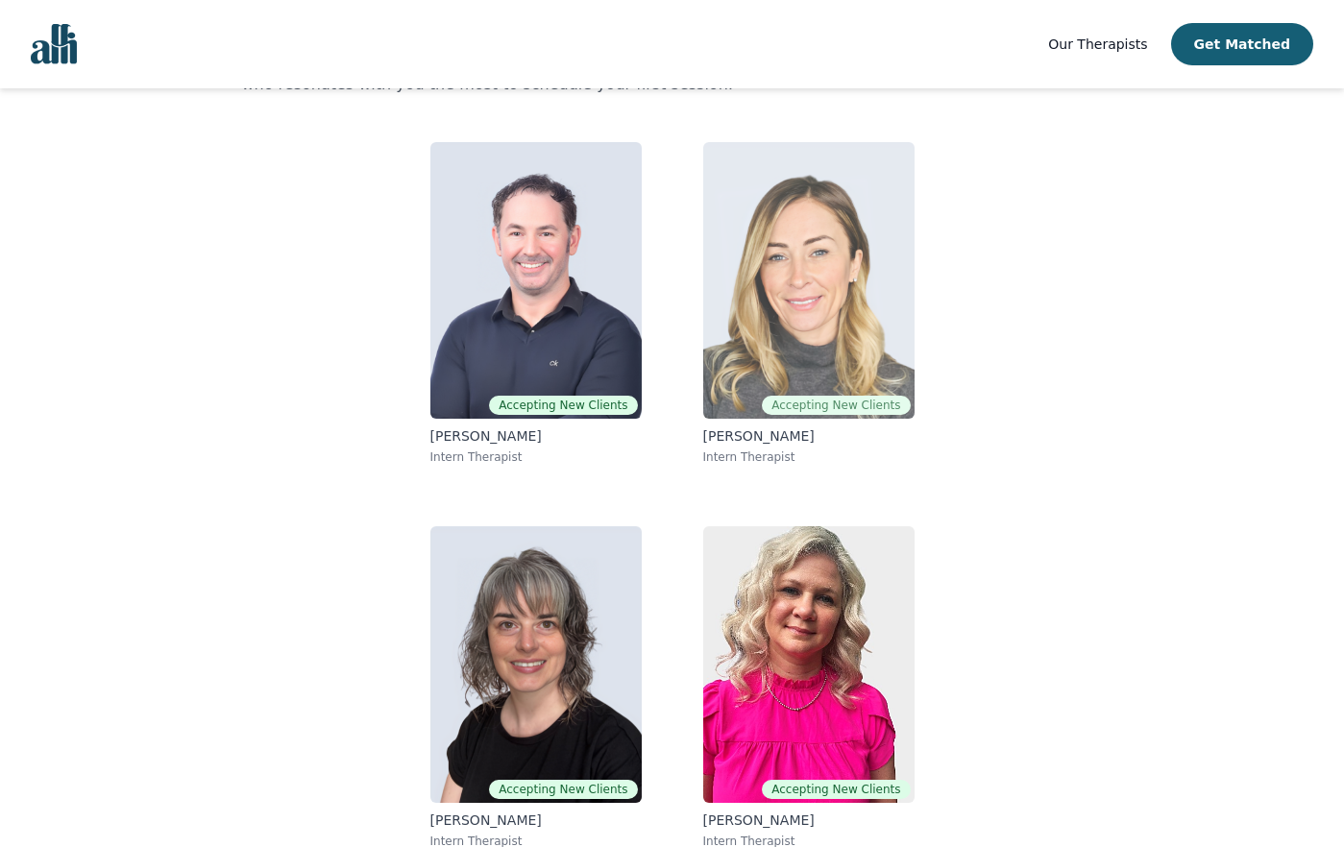
click at [833, 309] on img at bounding box center [808, 280] width 211 height 277
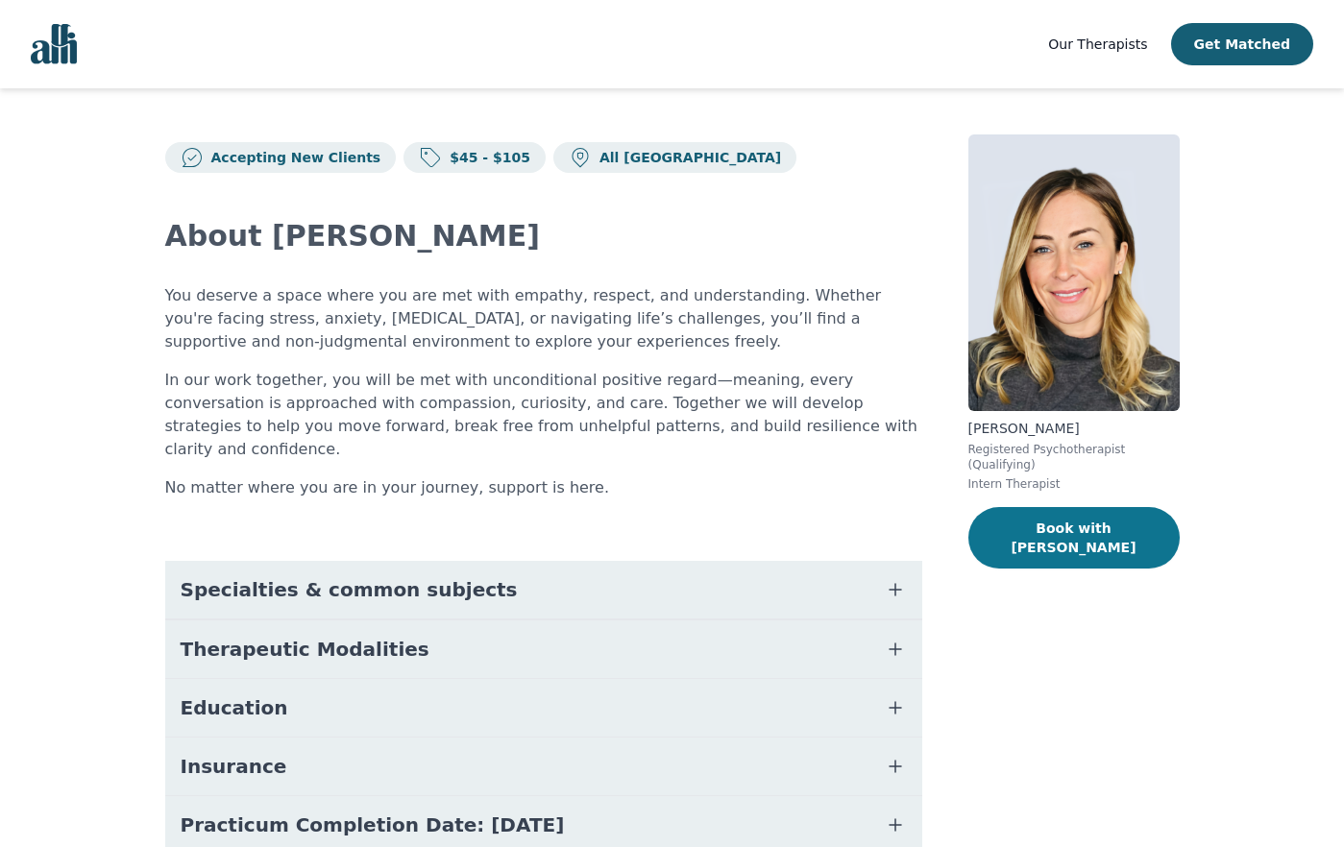
click at [1073, 520] on button "Book with Keri" at bounding box center [1074, 537] width 211 height 61
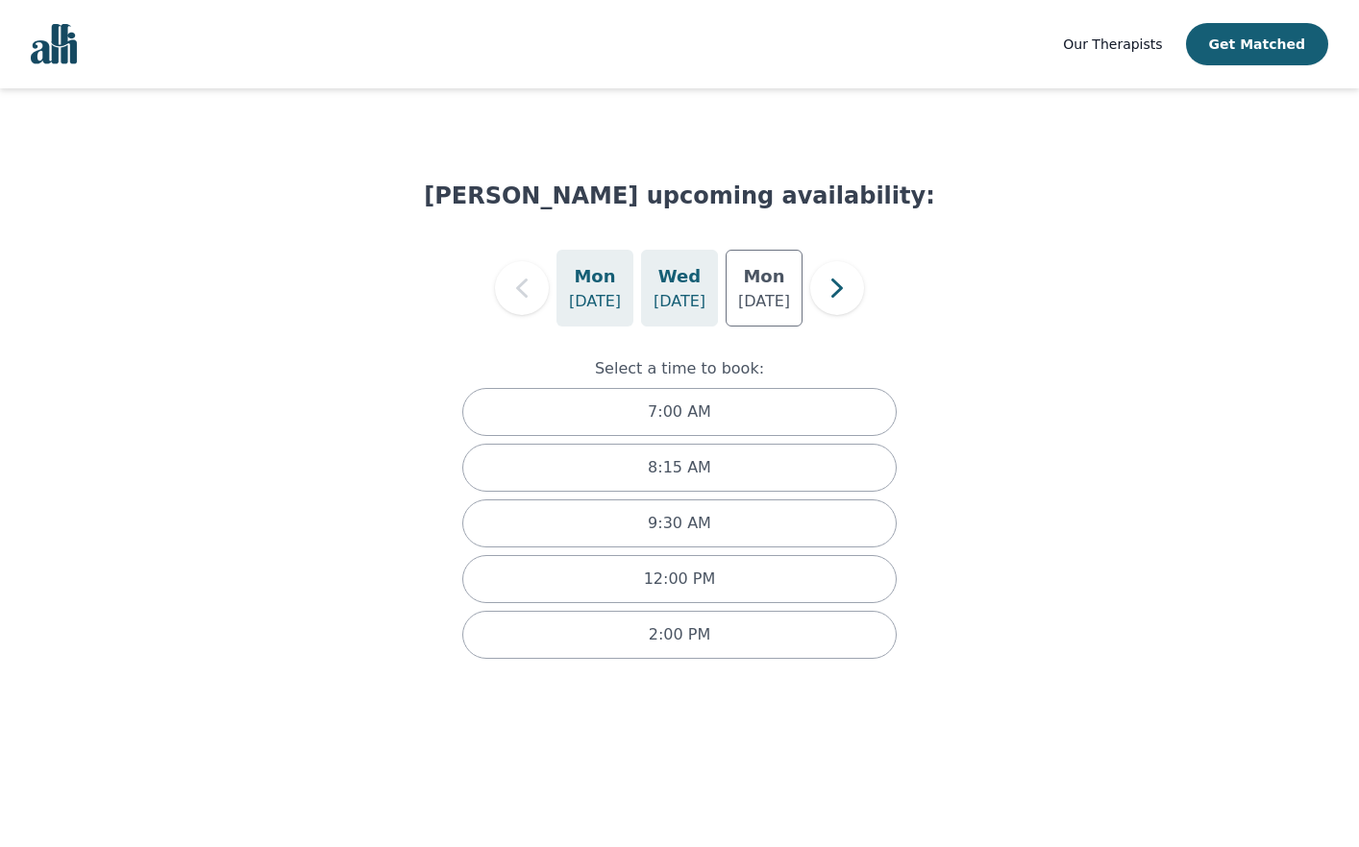
click at [682, 297] on p "Aug 27" at bounding box center [679, 301] width 52 height 23
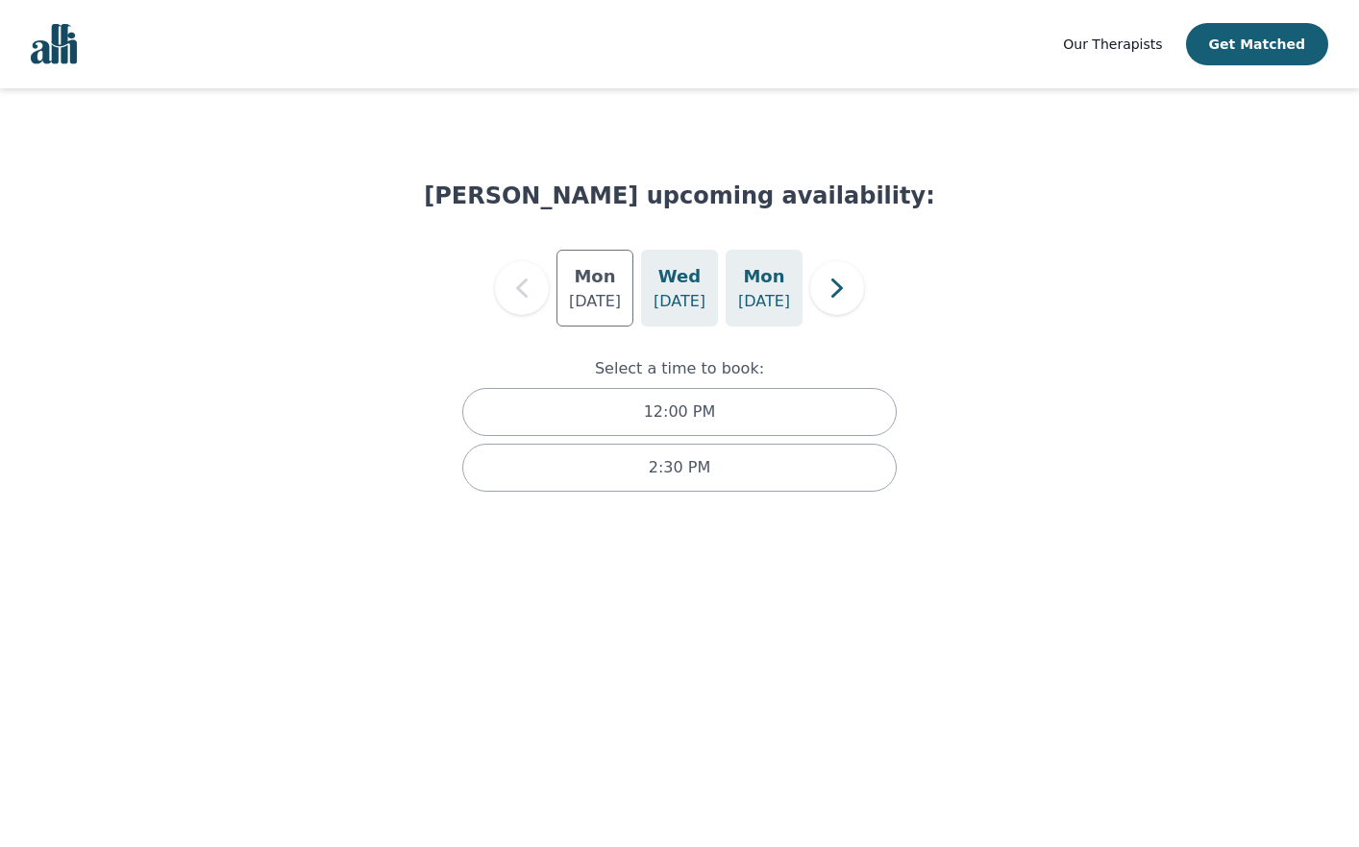
click at [745, 302] on p "Sep 1" at bounding box center [764, 301] width 52 height 23
click at [840, 302] on icon "button" at bounding box center [837, 288] width 38 height 38
click at [698, 304] on p "Sep 8" at bounding box center [679, 301] width 52 height 23
click at [771, 307] on p "Sep 10" at bounding box center [764, 301] width 52 height 23
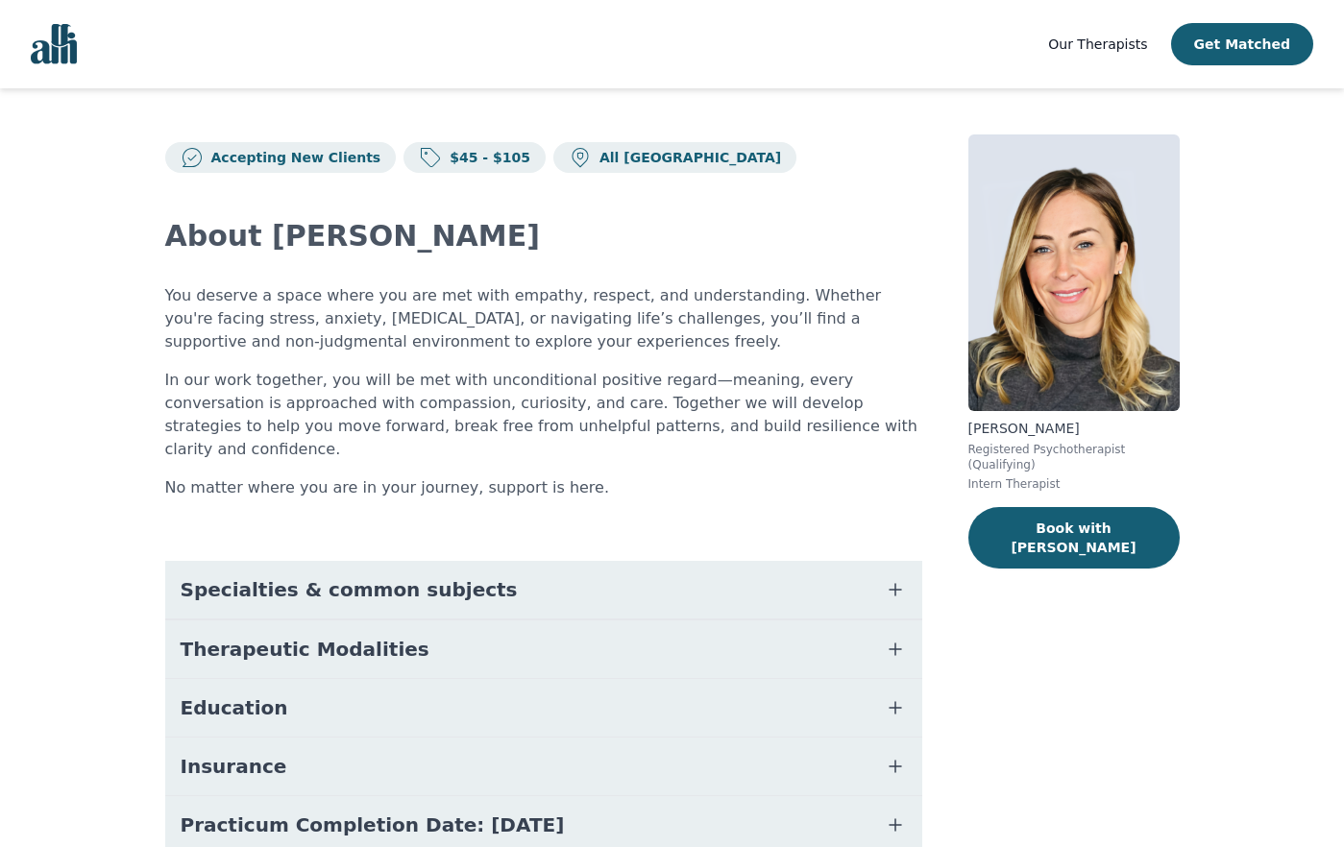
scroll to position [135, 0]
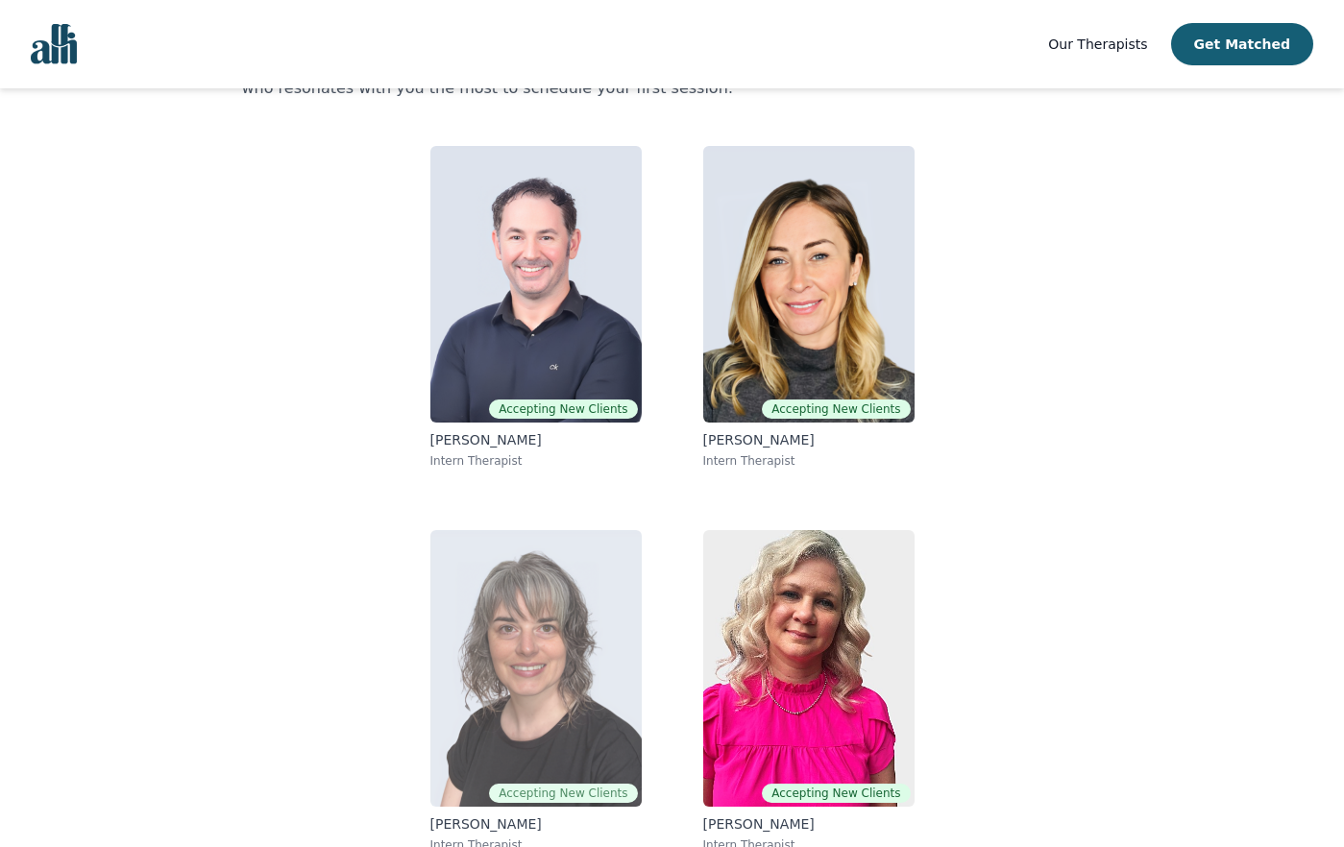
click at [511, 633] on img at bounding box center [535, 668] width 211 height 277
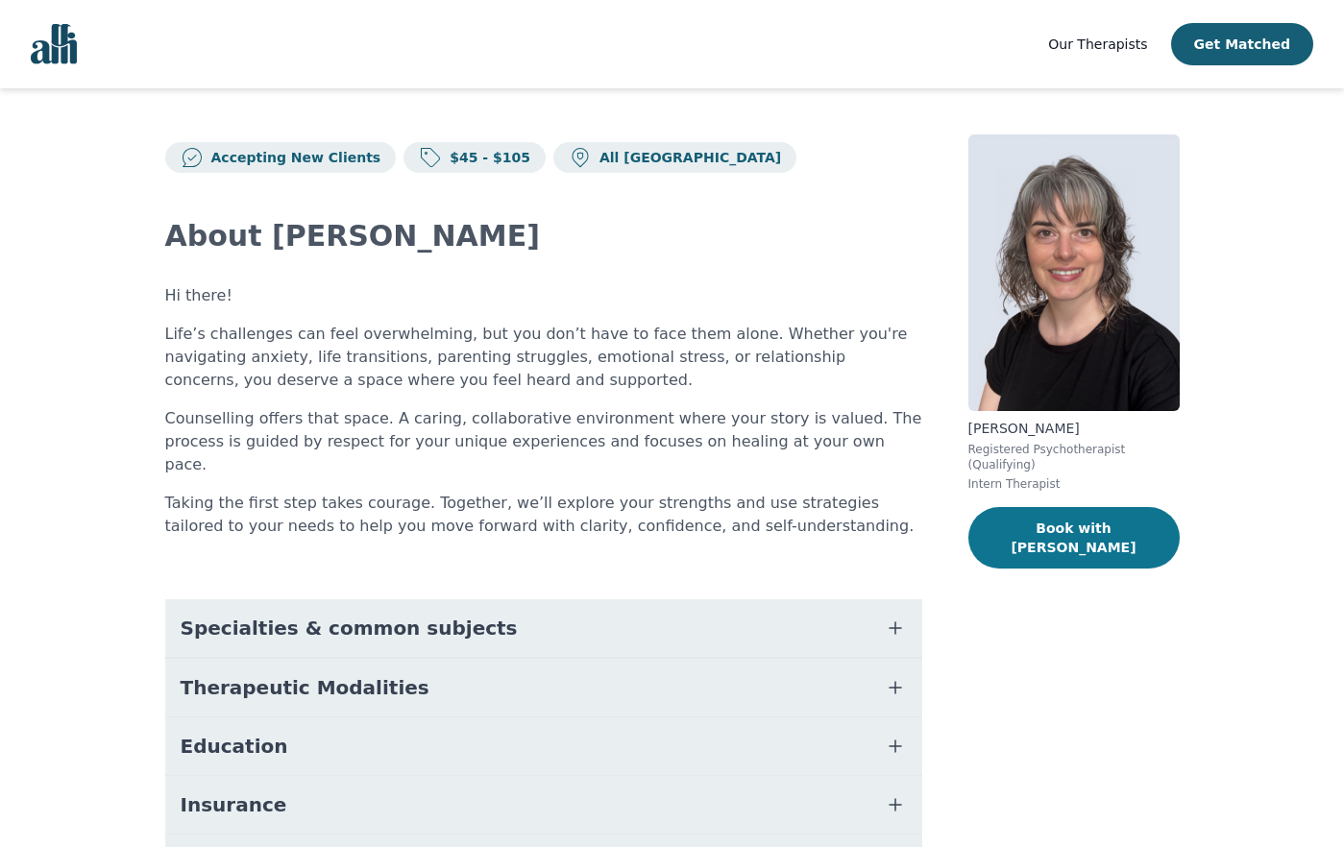
click at [1073, 510] on button "Book with Melanie" at bounding box center [1074, 537] width 211 height 61
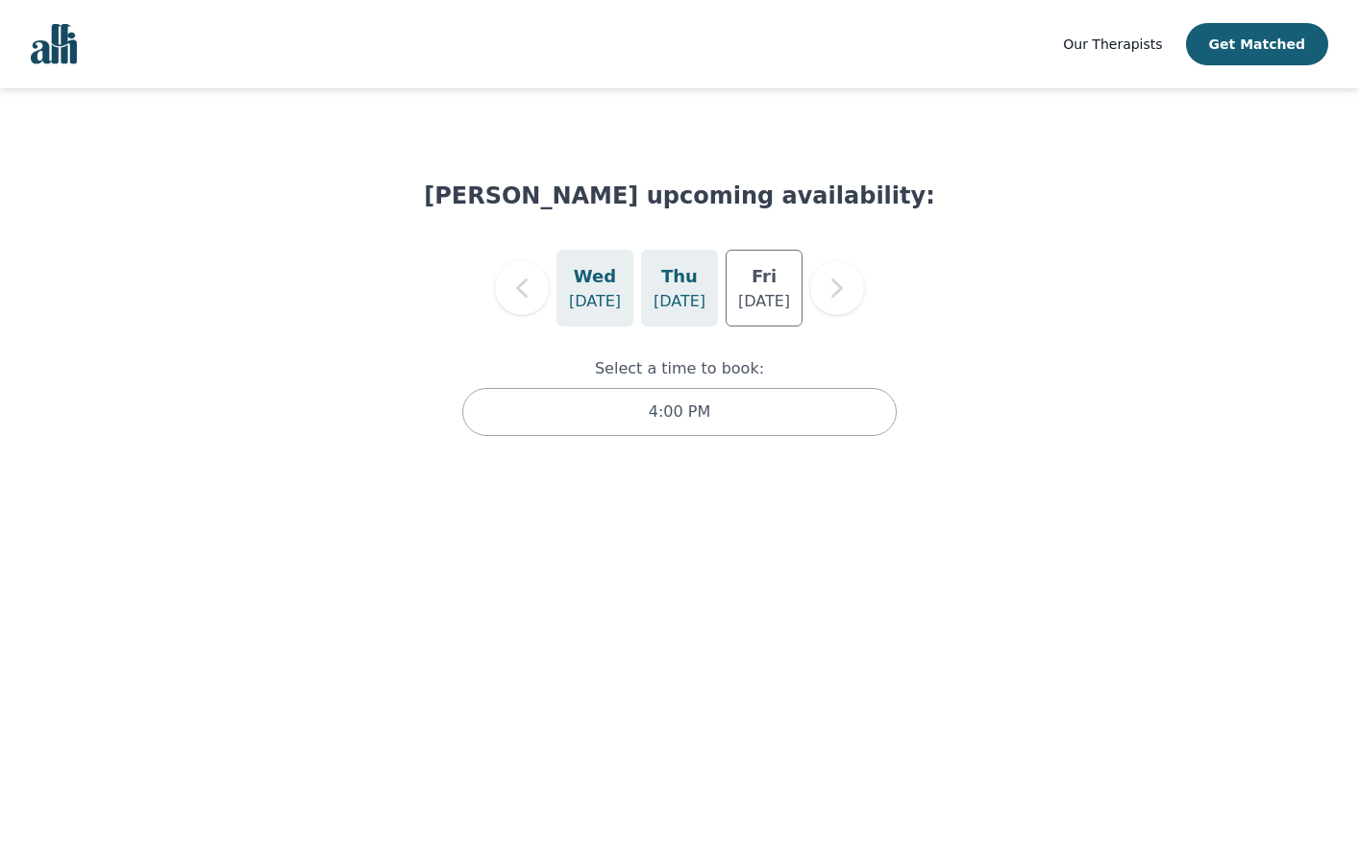
click at [699, 304] on p "Aug 28" at bounding box center [679, 301] width 52 height 23
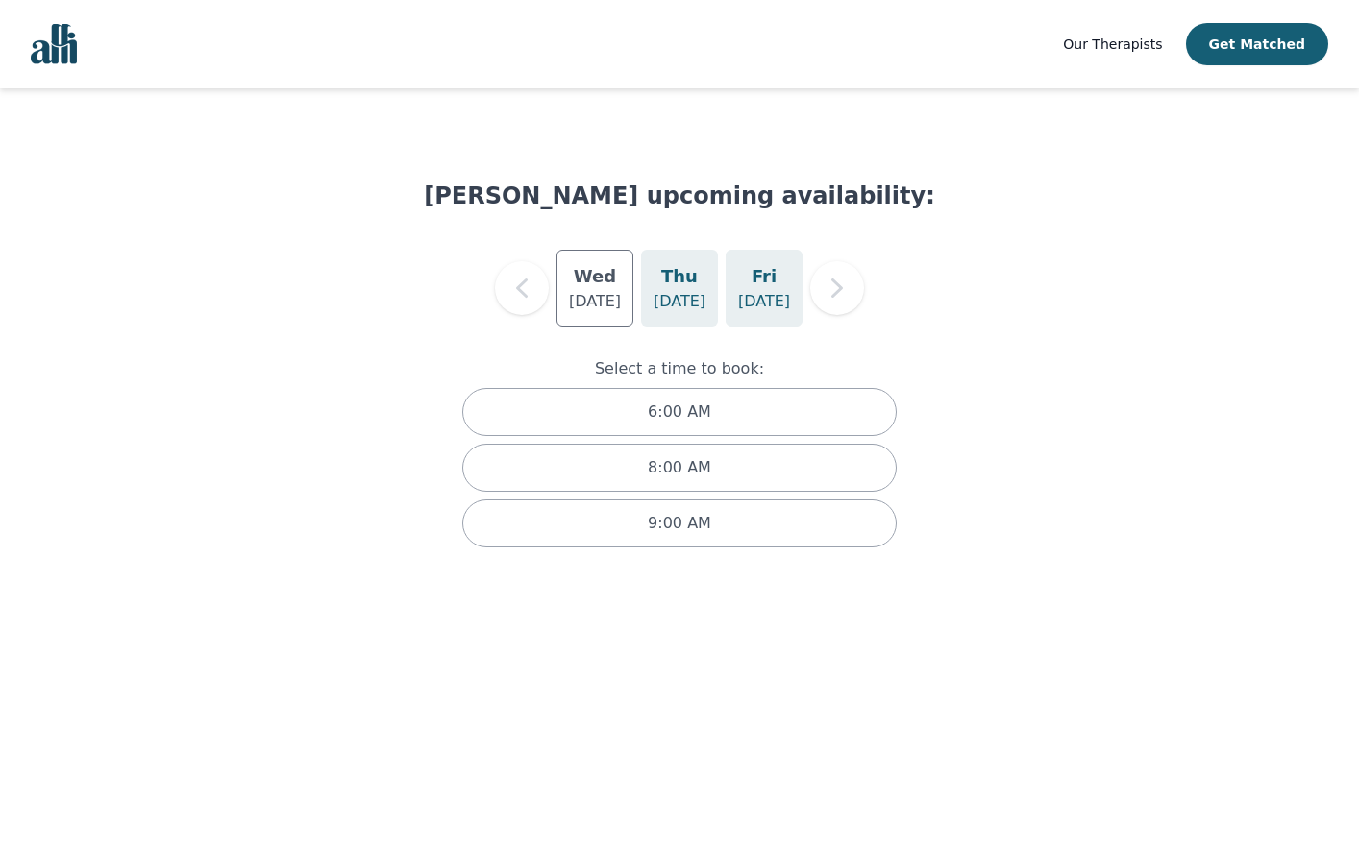
click at [762, 300] on p "Aug 29" at bounding box center [764, 301] width 52 height 23
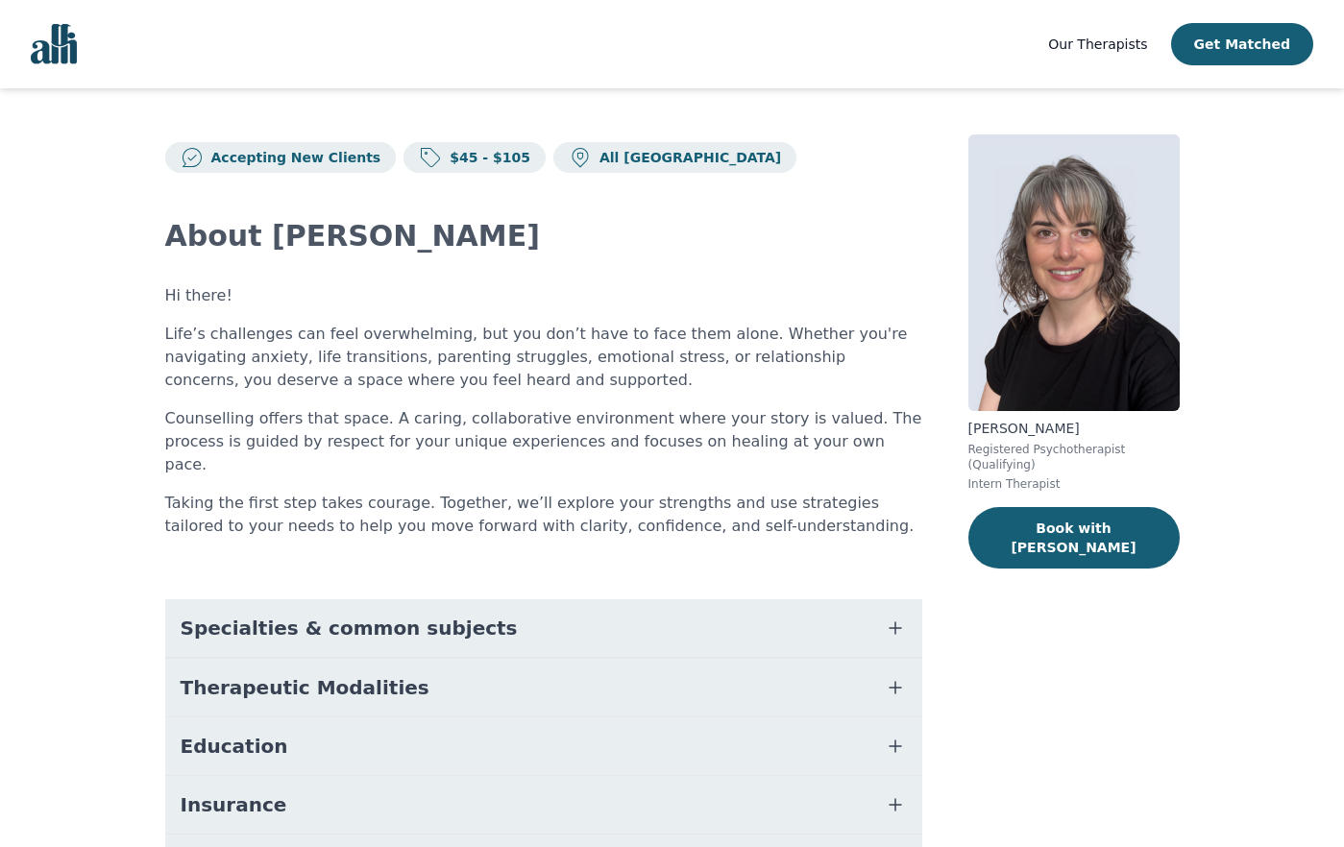
scroll to position [135, 0]
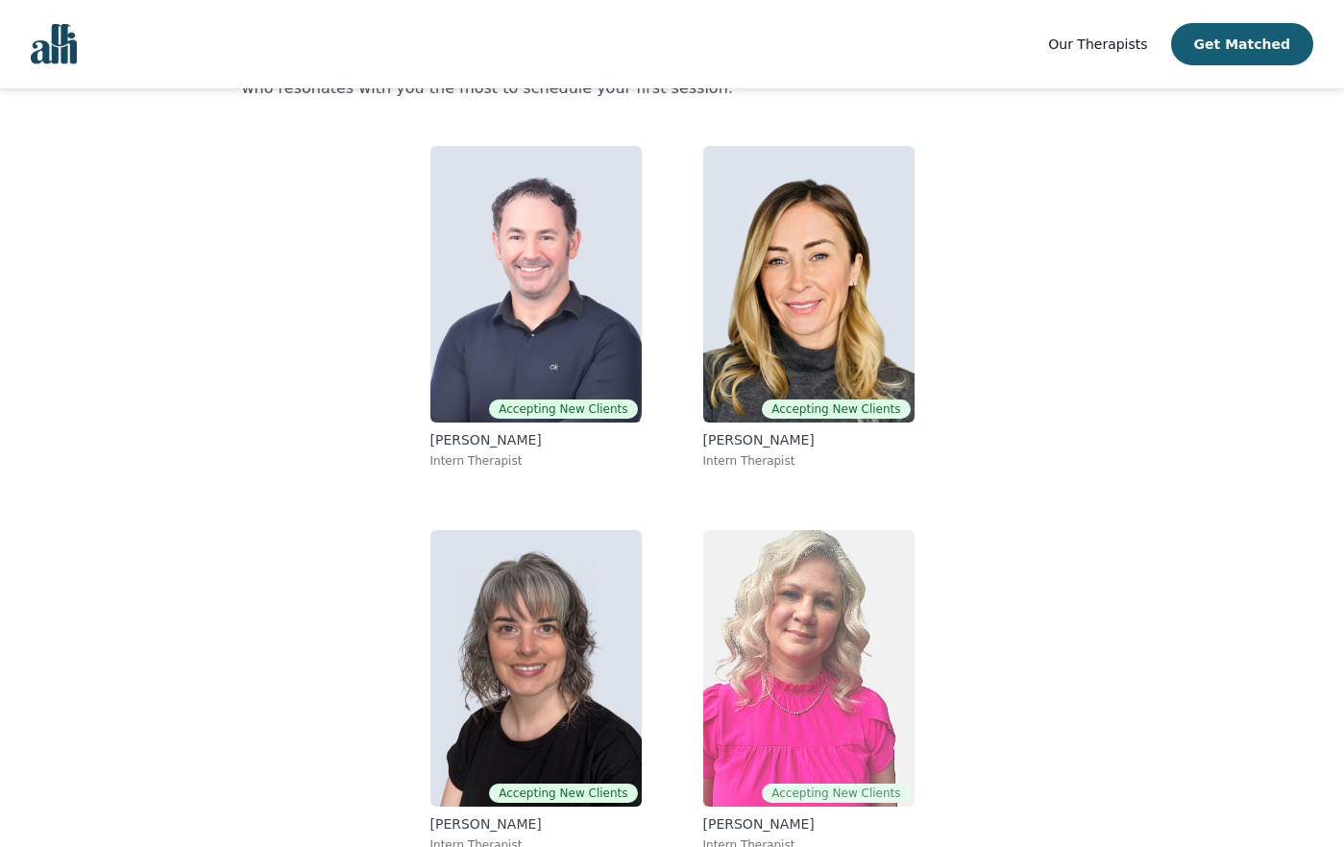
click at [765, 683] on img at bounding box center [808, 668] width 211 height 277
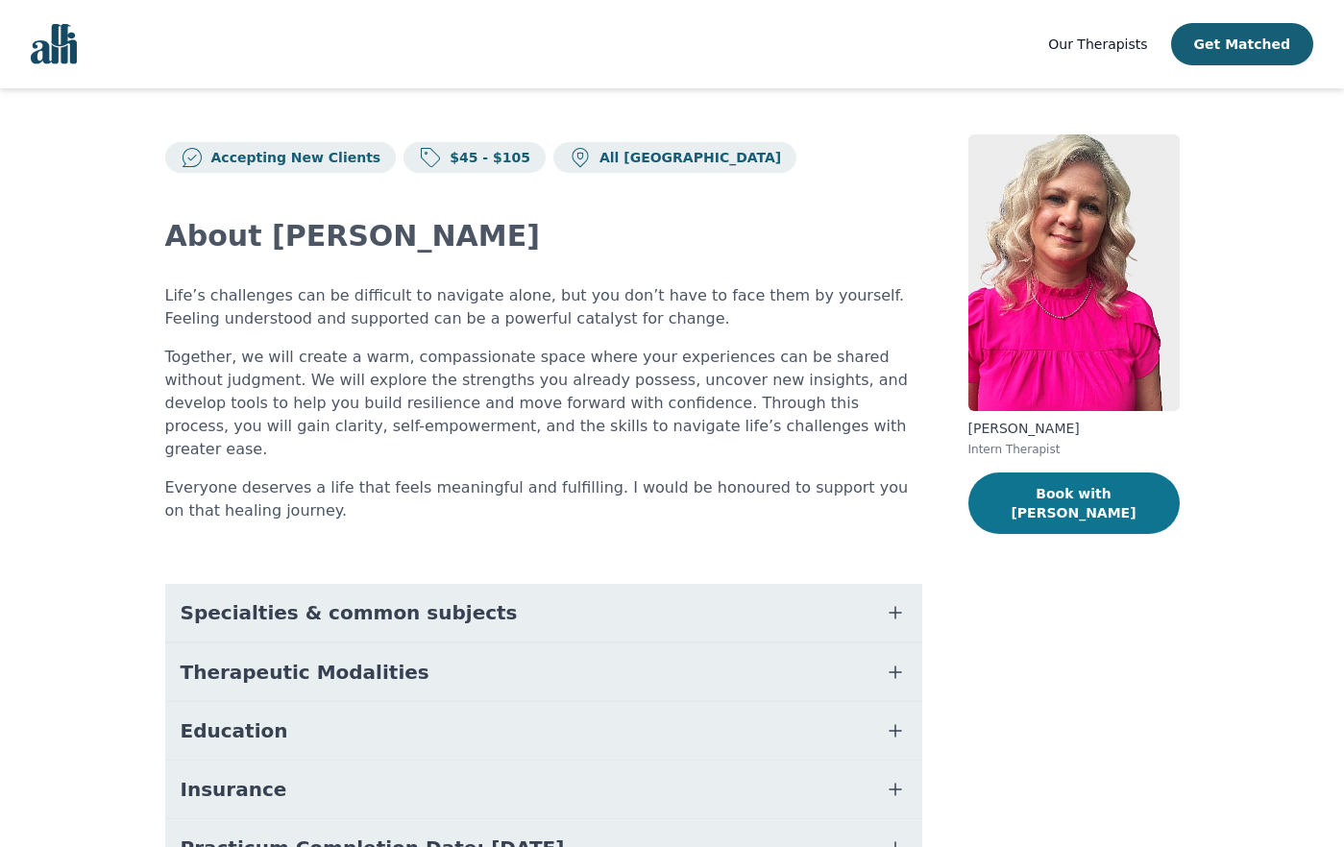
click at [1073, 499] on button "Book with Melissa" at bounding box center [1074, 503] width 211 height 61
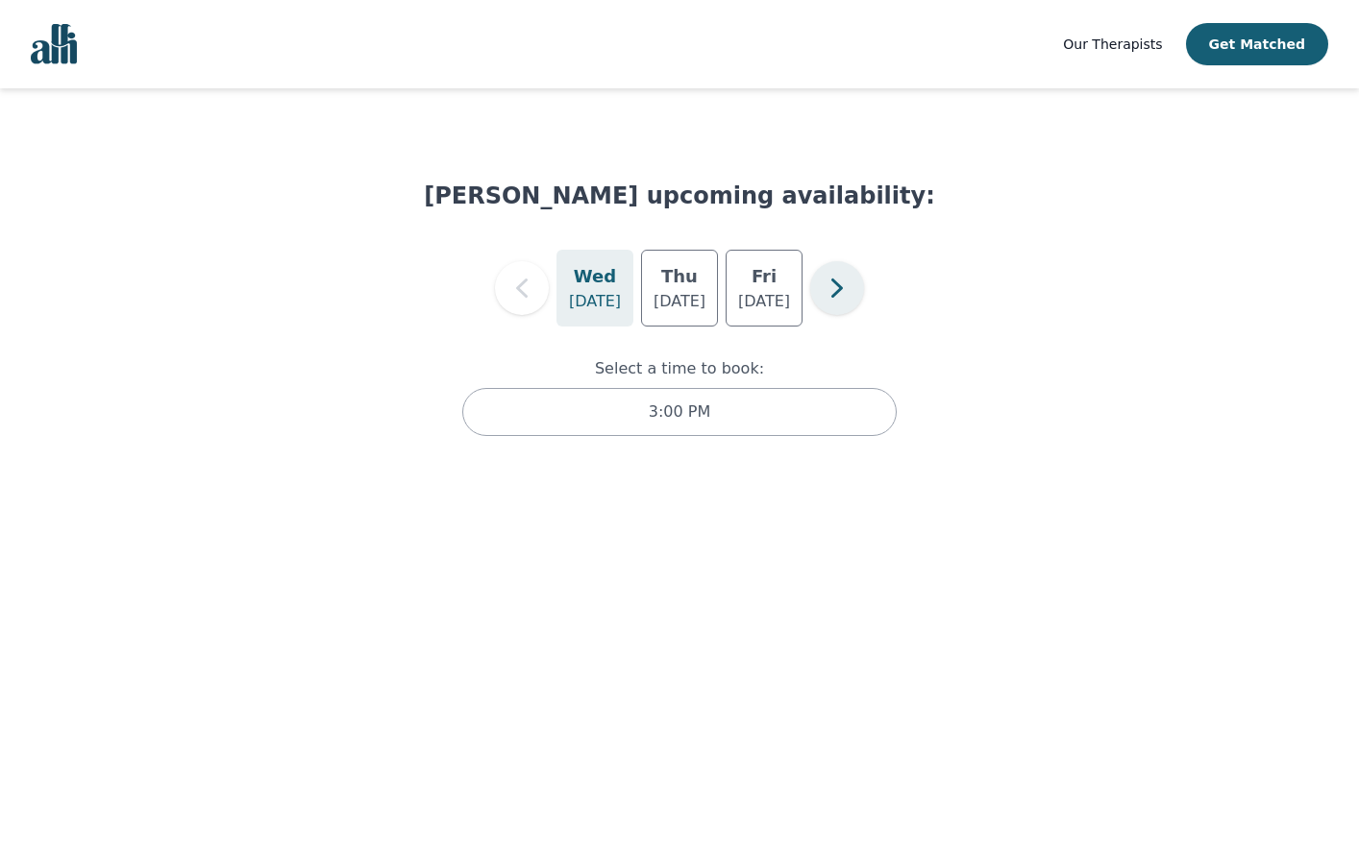
click at [832, 289] on icon "button" at bounding box center [837, 288] width 38 height 38
click at [682, 289] on h5 "Mon" at bounding box center [678, 276] width 41 height 27
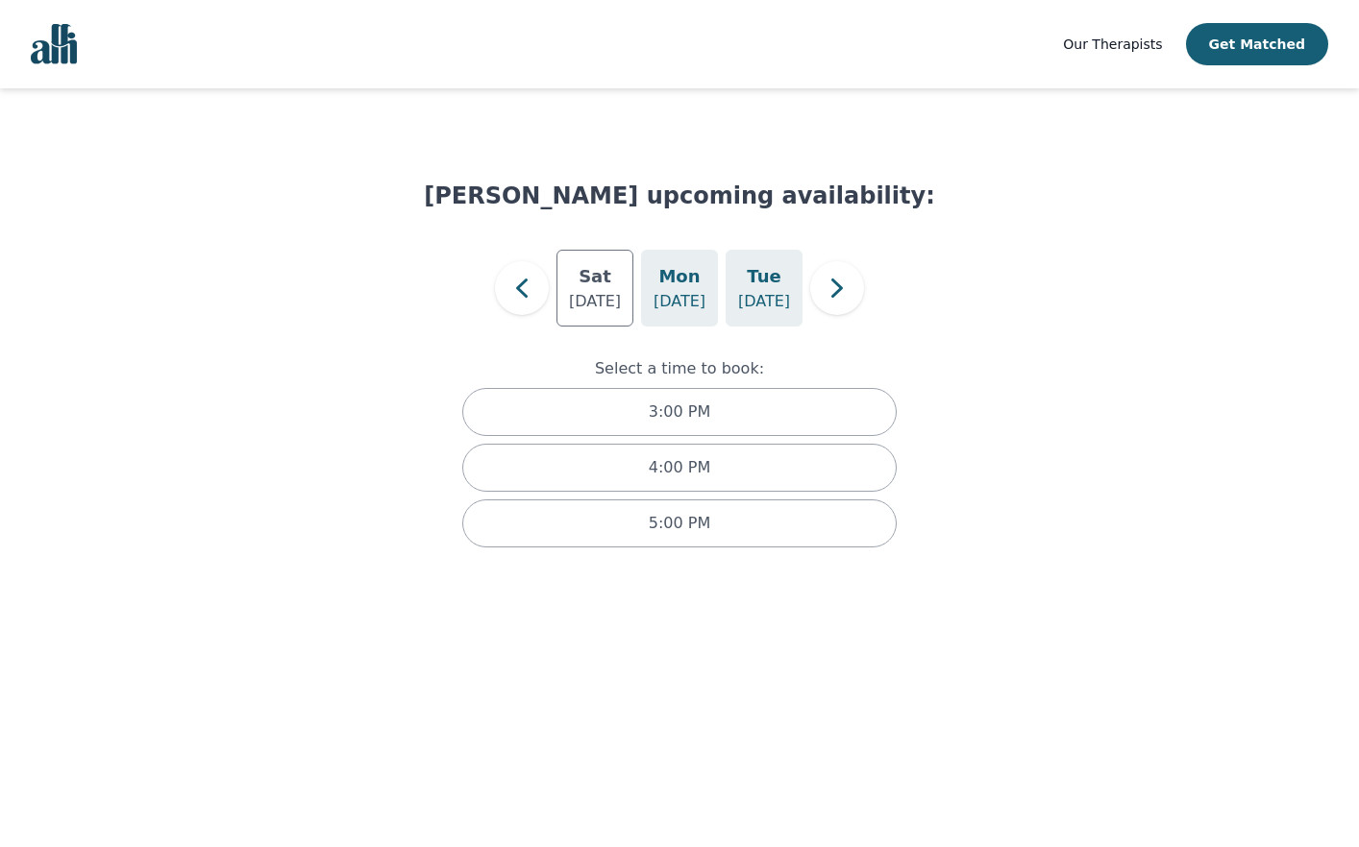
click at [770, 293] on p "Sep 2" at bounding box center [764, 301] width 52 height 23
click at [834, 292] on icon "button" at bounding box center [837, 288] width 38 height 38
click at [694, 299] on p "Sep 4" at bounding box center [679, 301] width 52 height 23
click at [774, 296] on p "Sep 5" at bounding box center [764, 301] width 52 height 23
click at [838, 297] on icon "button" at bounding box center [837, 288] width 38 height 38
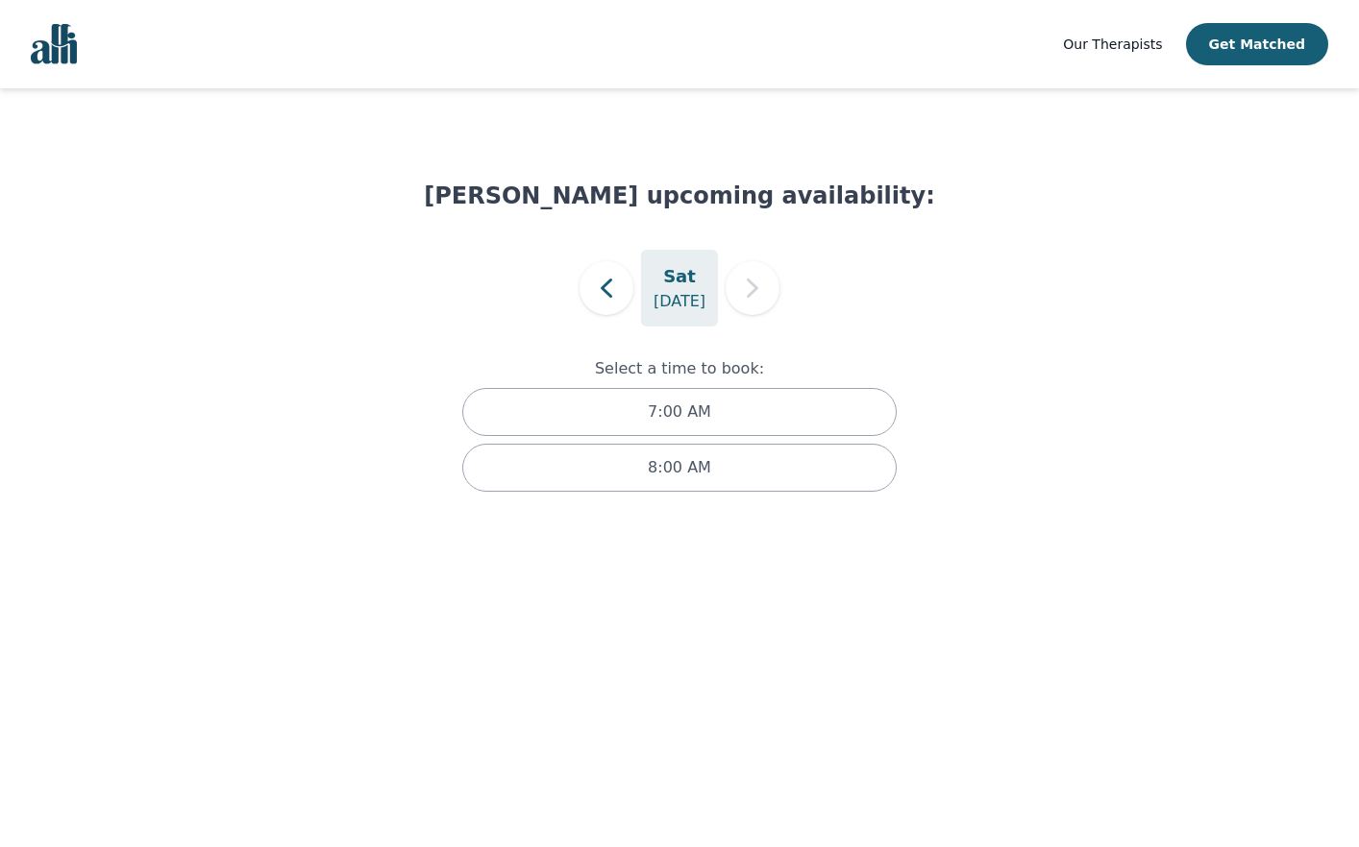
click at [682, 302] on p "Sep 6" at bounding box center [679, 301] width 52 height 23
click at [650, 530] on html "Our Therapists Get Matched Melissa Stutley's upcoming availability: Sat Sep 6 S…" at bounding box center [679, 265] width 1359 height 530
click at [64, 54] on img "Global" at bounding box center [54, 44] width 46 height 40
